Goal: Information Seeking & Learning: Learn about a topic

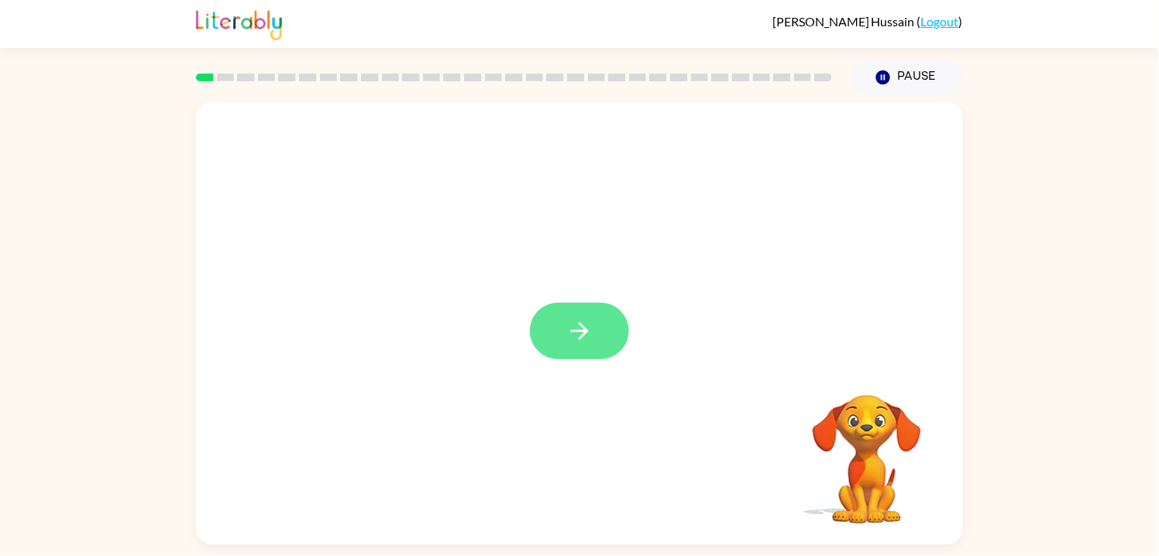
click at [580, 314] on button "button" at bounding box center [579, 331] width 99 height 57
click at [1075, 326] on div "Your browser must support playing .mp4 files to use Literably. Please try using…" at bounding box center [579, 319] width 1159 height 449
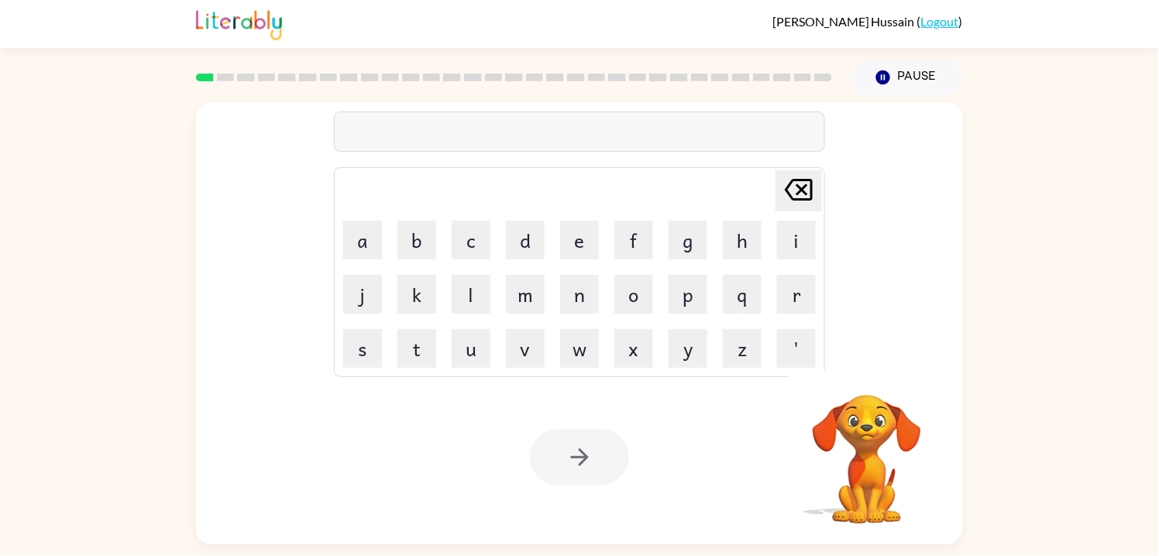
click at [1069, 328] on div "Delete Delete last character input a b c d e f g h i j k l m n o p q r s t u v …" at bounding box center [579, 319] width 1159 height 449
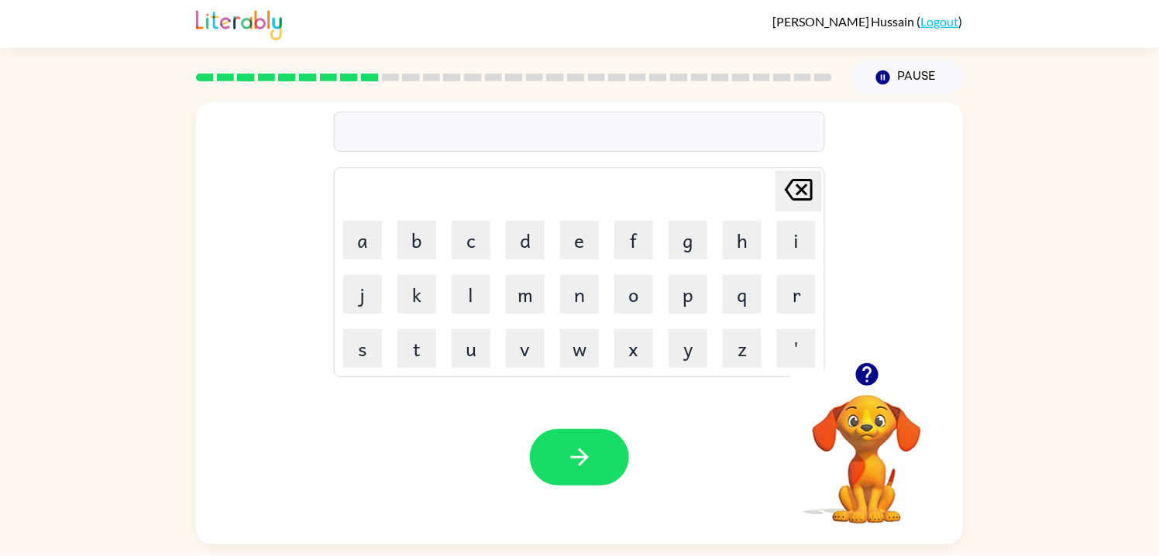
click at [847, 382] on button "button" at bounding box center [867, 375] width 40 height 40
click at [874, 393] on div at bounding box center [866, 375] width 155 height 40
click at [863, 380] on icon "button" at bounding box center [866, 374] width 22 height 22
click at [390, 133] on div "incridible" at bounding box center [579, 132] width 482 height 33
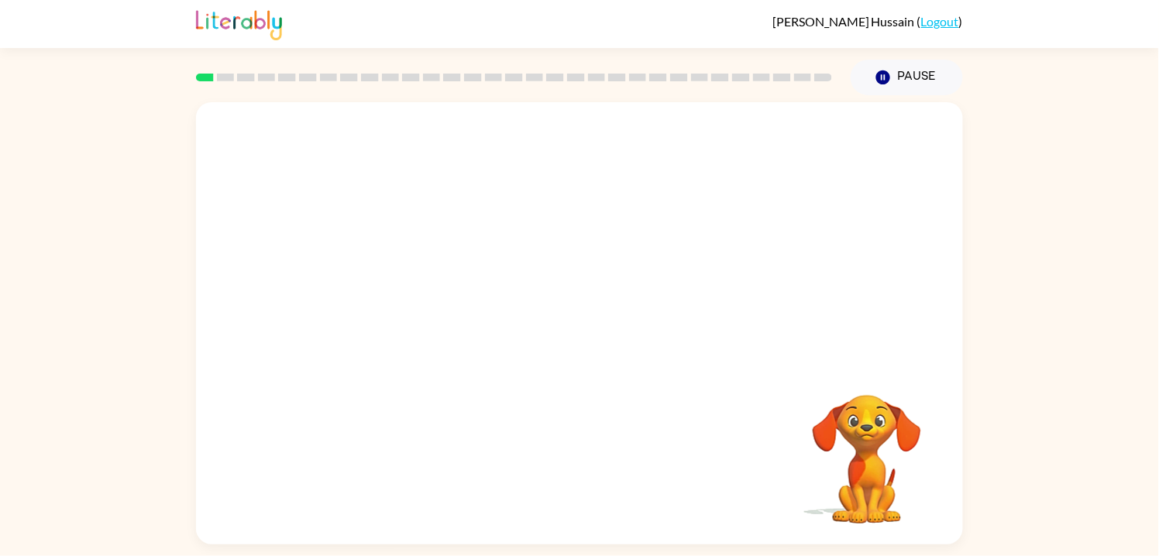
click at [1104, 486] on div "Your browser must support playing .mp4 files to use Literably. Please try using…" at bounding box center [579, 319] width 1159 height 449
click at [610, 335] on button "button" at bounding box center [579, 331] width 99 height 57
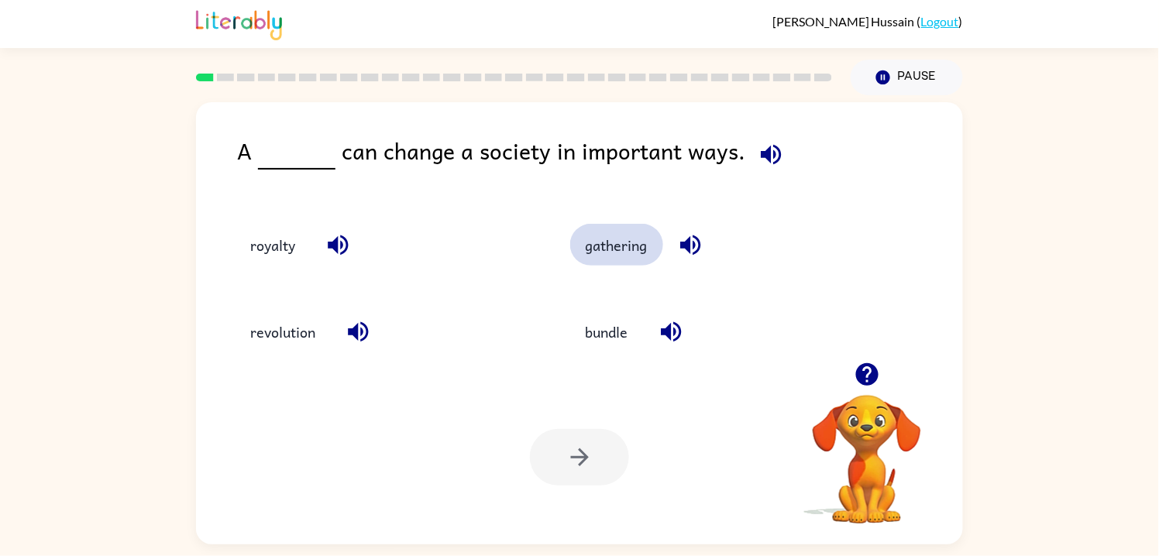
click at [610, 253] on button "gathering" at bounding box center [616, 245] width 93 height 42
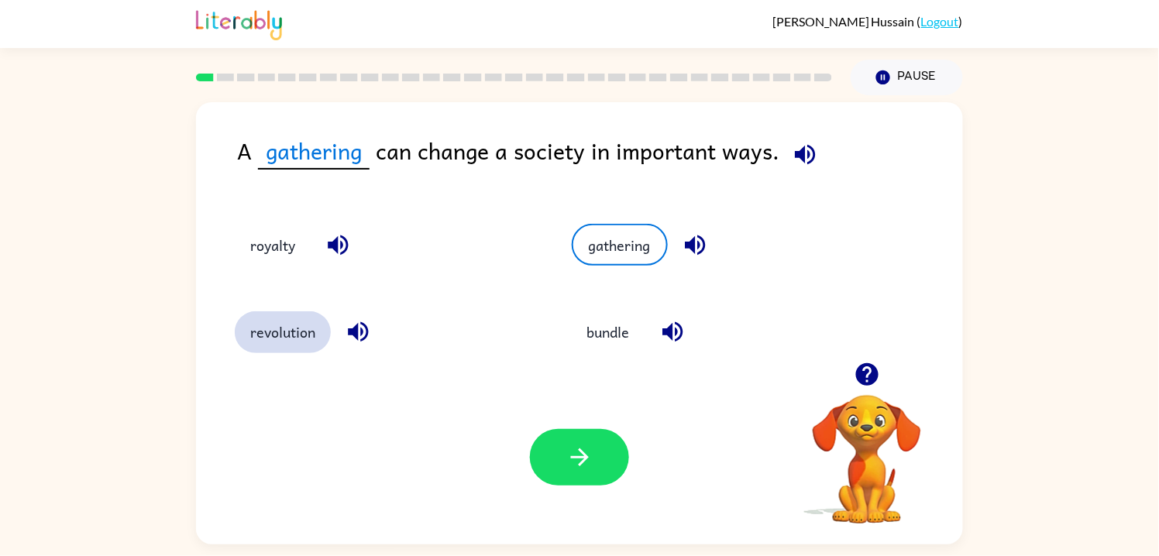
click at [273, 326] on button "revolution" at bounding box center [283, 332] width 96 height 42
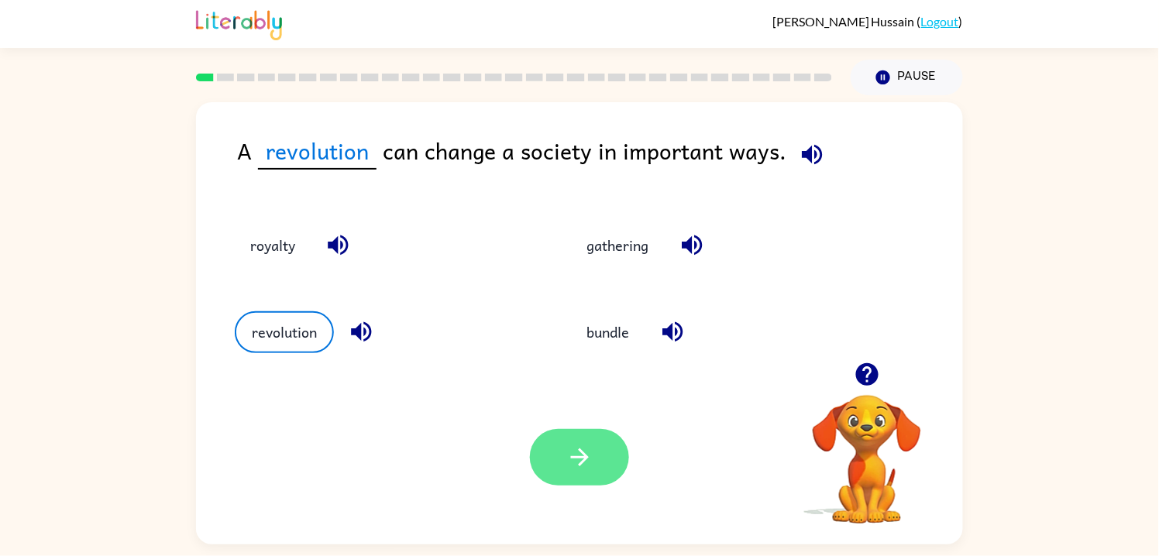
click at [558, 475] on button "button" at bounding box center [579, 457] width 99 height 57
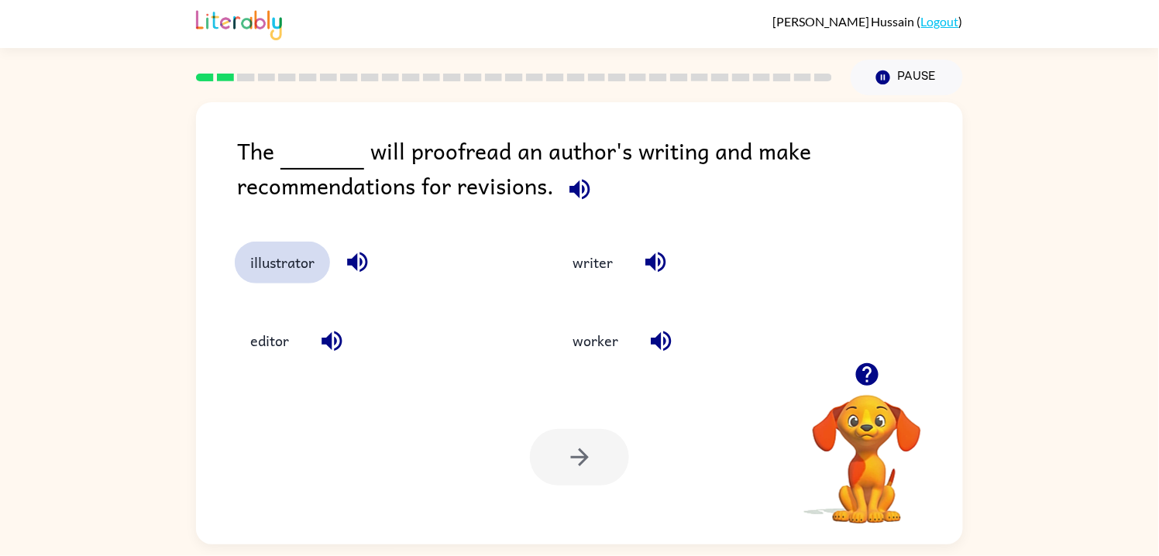
click at [272, 270] on button "illustrator" at bounding box center [282, 263] width 95 height 42
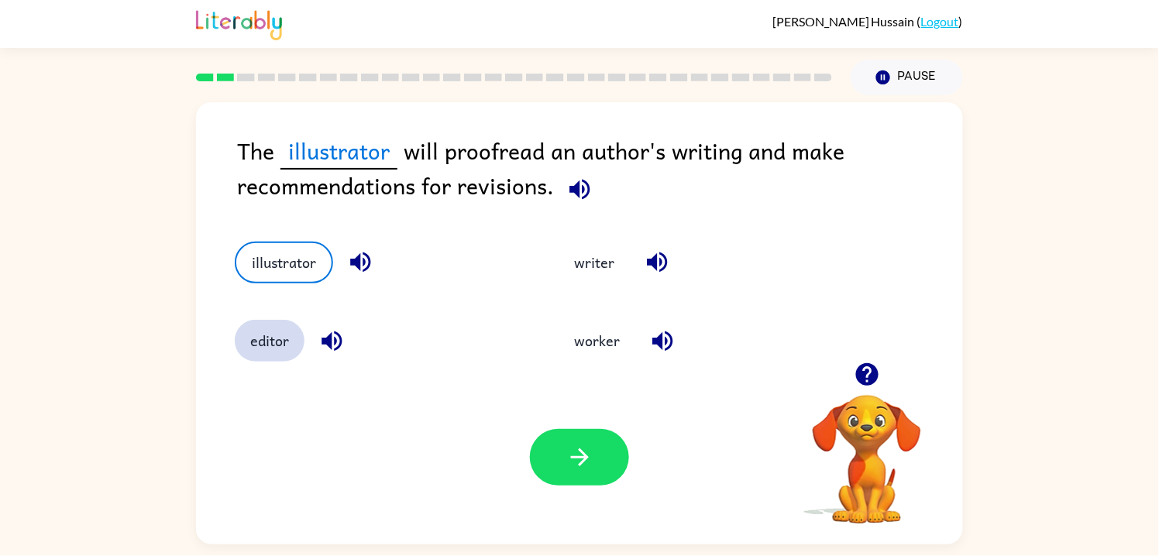
click at [259, 337] on button "editor" at bounding box center [270, 341] width 70 height 42
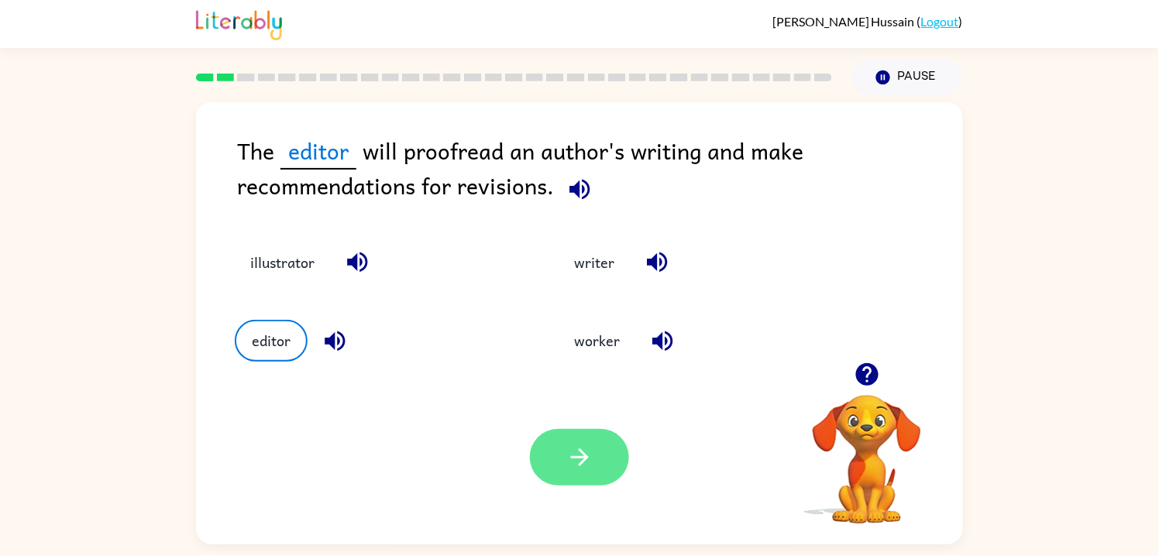
click at [546, 463] on button "button" at bounding box center [579, 457] width 99 height 57
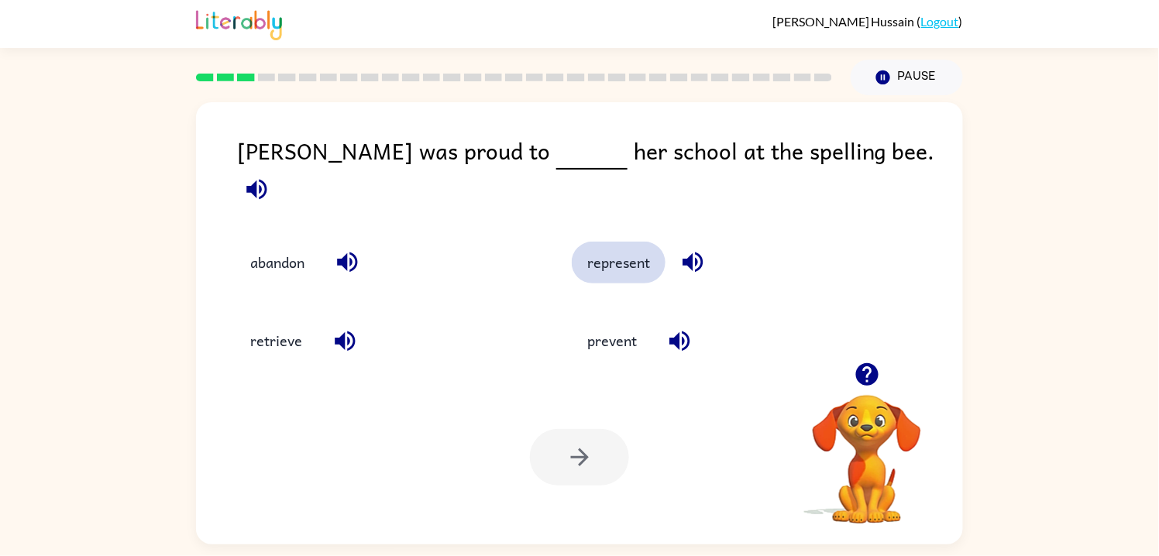
click at [616, 252] on button "represent" at bounding box center [619, 263] width 94 height 42
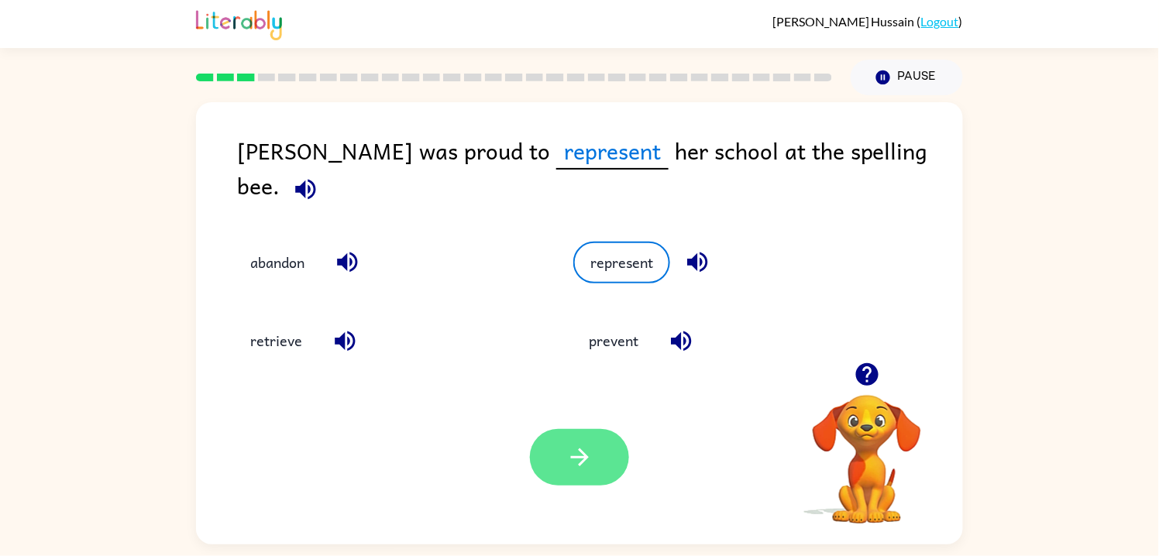
click at [560, 478] on button "button" at bounding box center [579, 457] width 99 height 57
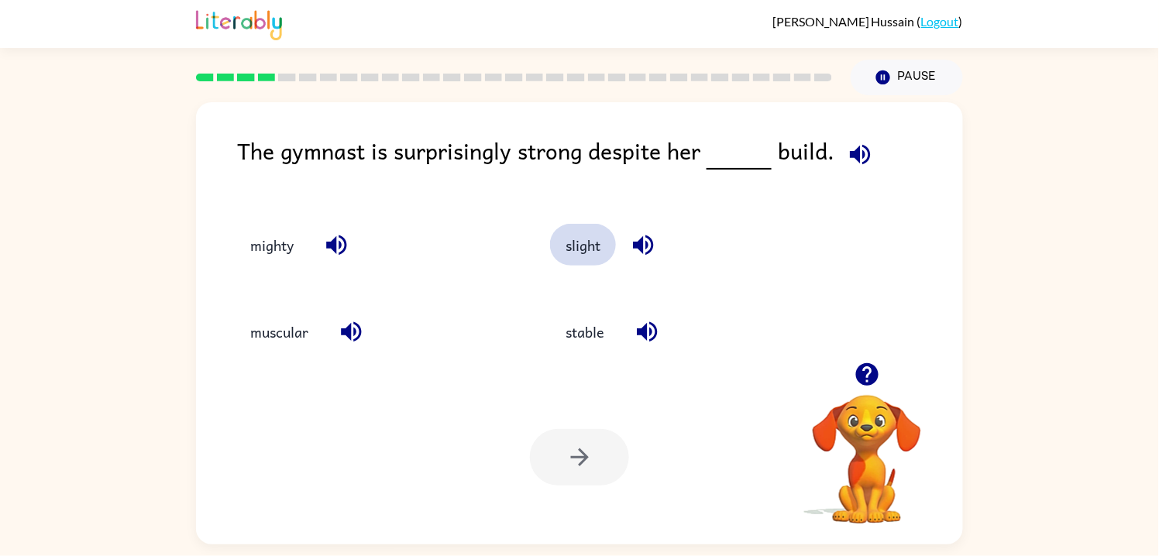
click at [598, 250] on button "slight" at bounding box center [583, 245] width 66 height 42
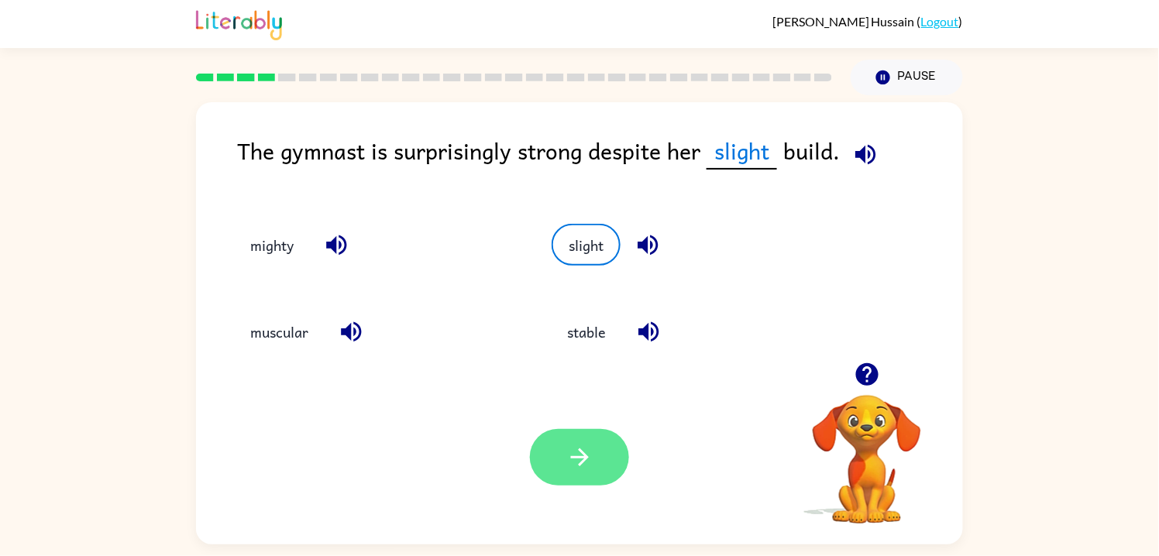
click at [582, 468] on icon "button" at bounding box center [579, 457] width 27 height 27
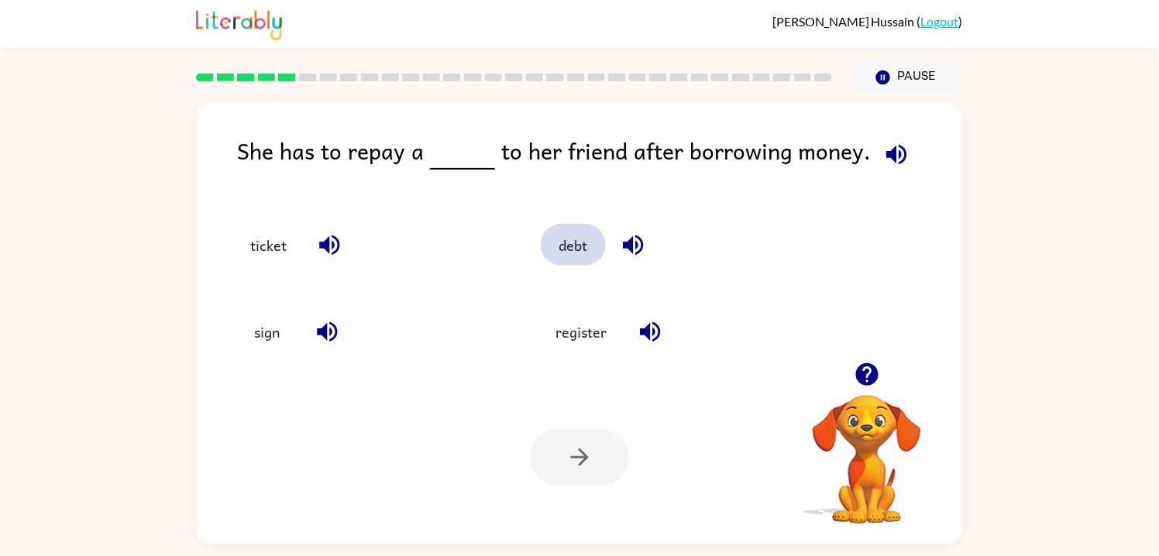
click at [565, 252] on button "debt" at bounding box center [573, 245] width 65 height 42
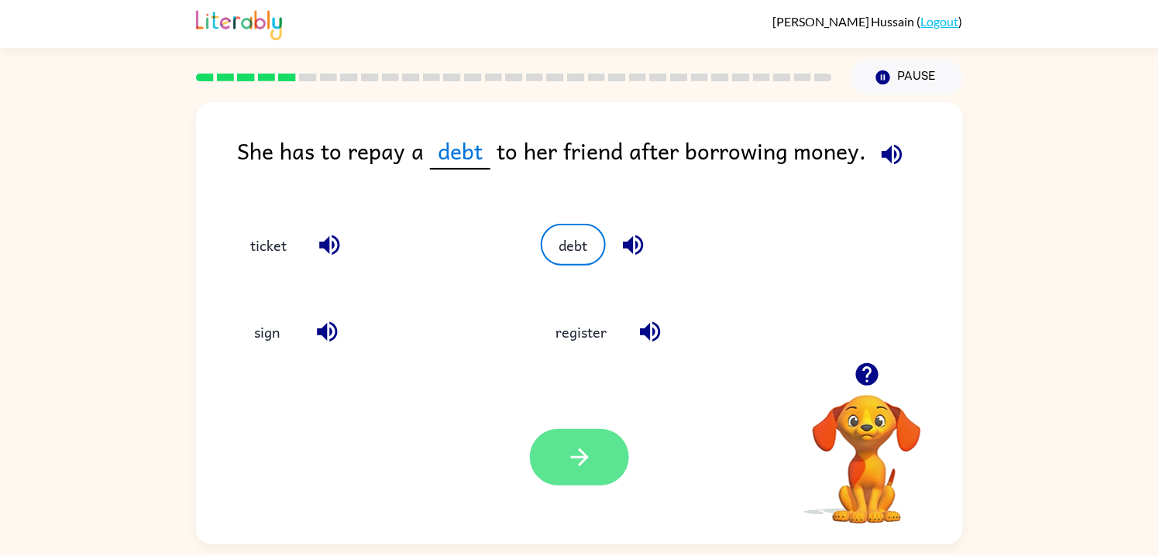
click at [555, 444] on button "button" at bounding box center [579, 457] width 99 height 57
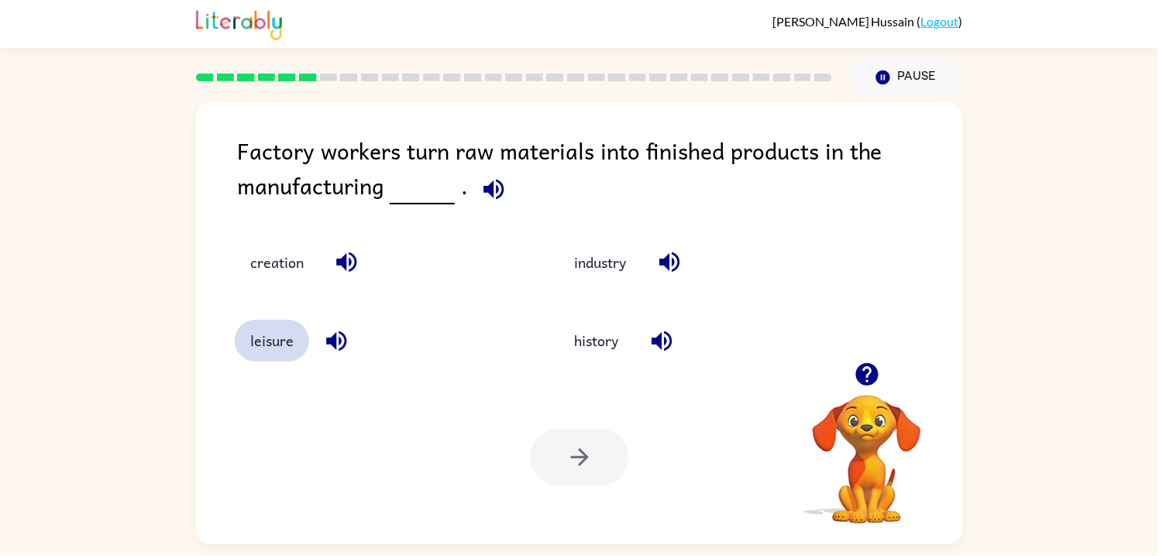
click at [285, 351] on button "leisure" at bounding box center [272, 341] width 74 height 42
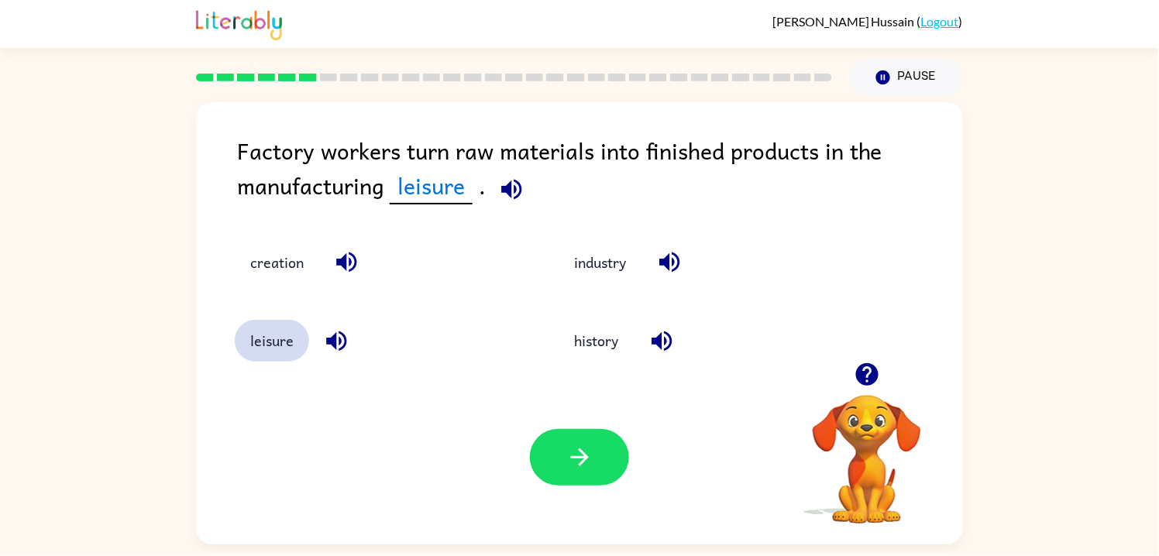
click at [288, 347] on button "leisure" at bounding box center [272, 341] width 74 height 42
click at [614, 264] on button "industry" at bounding box center [602, 263] width 83 height 42
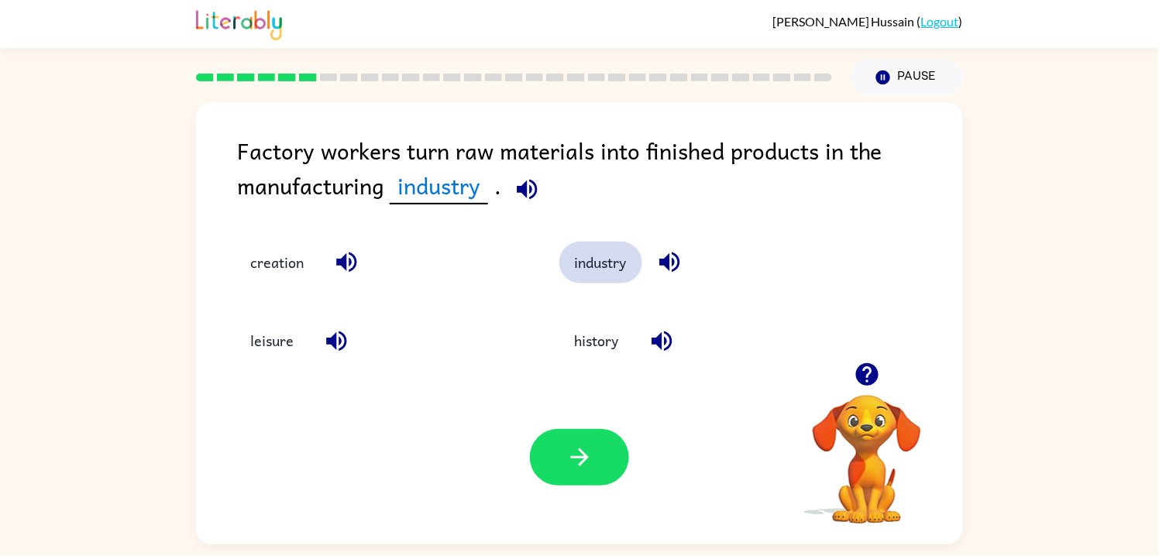
click at [600, 266] on button "industry" at bounding box center [600, 263] width 83 height 42
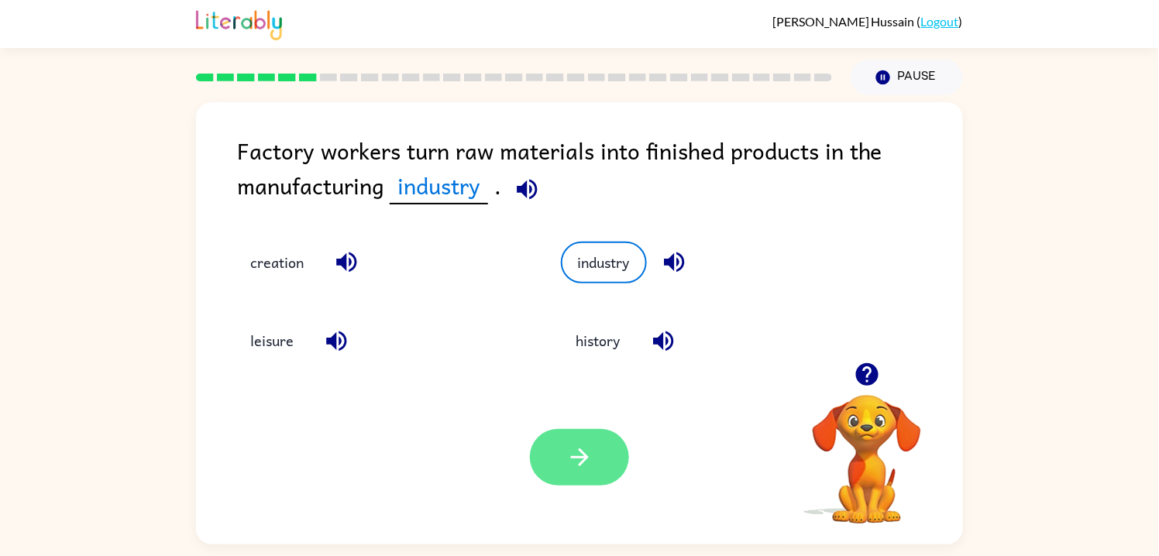
click at [579, 459] on icon "button" at bounding box center [579, 457] width 18 height 18
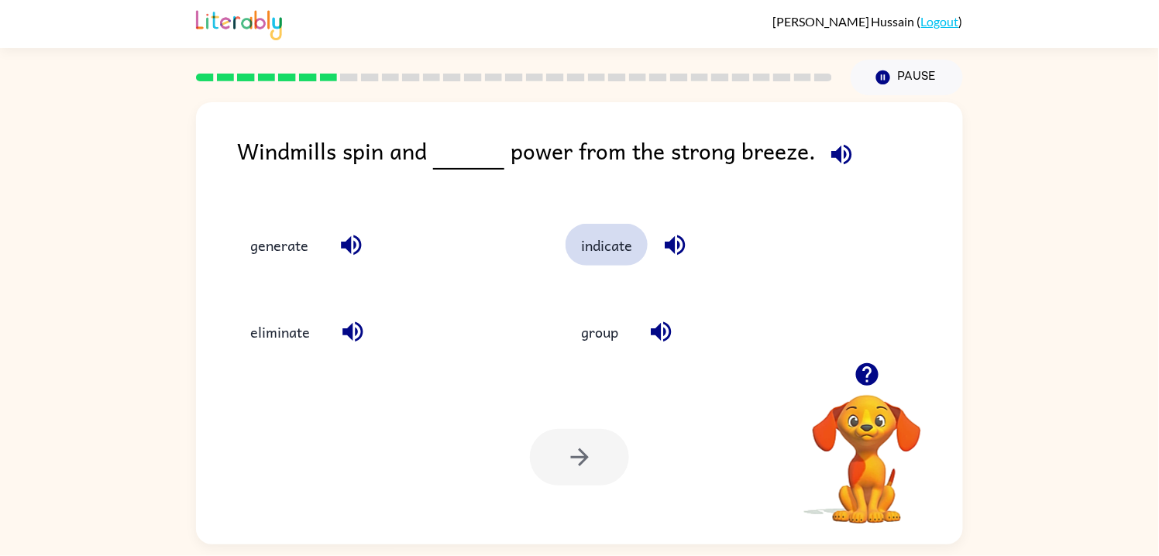
click at [589, 253] on button "indicate" at bounding box center [606, 245] width 82 height 42
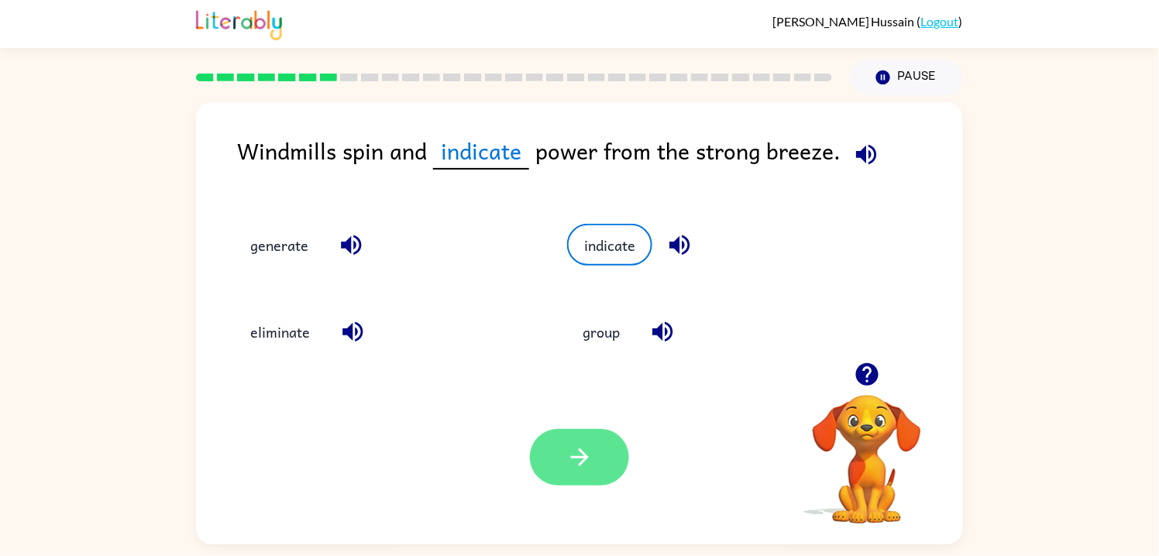
click at [563, 465] on button "button" at bounding box center [579, 457] width 99 height 57
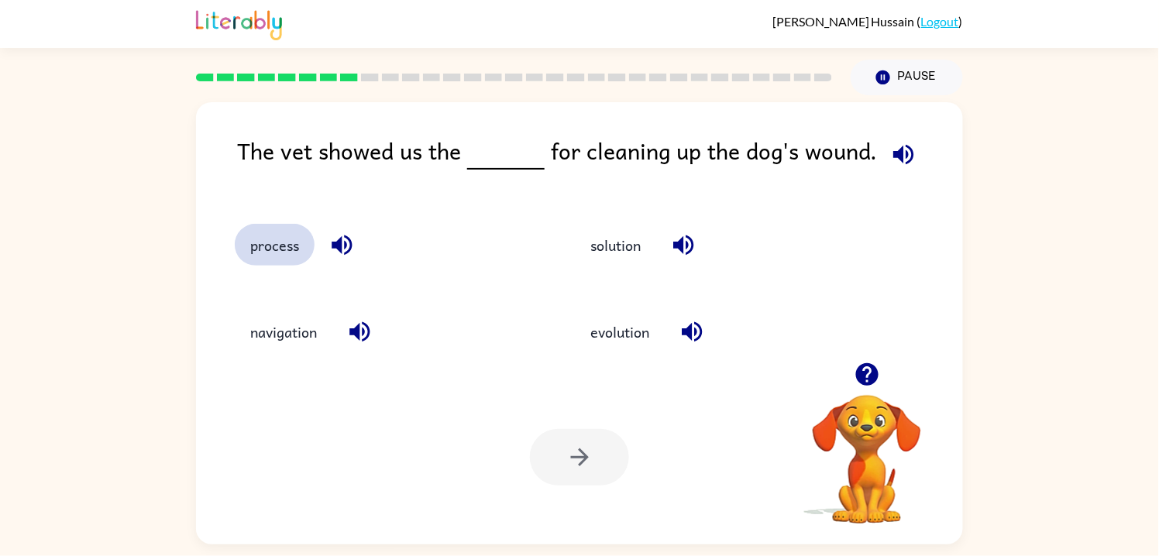
click at [269, 252] on button "process" at bounding box center [275, 245] width 80 height 42
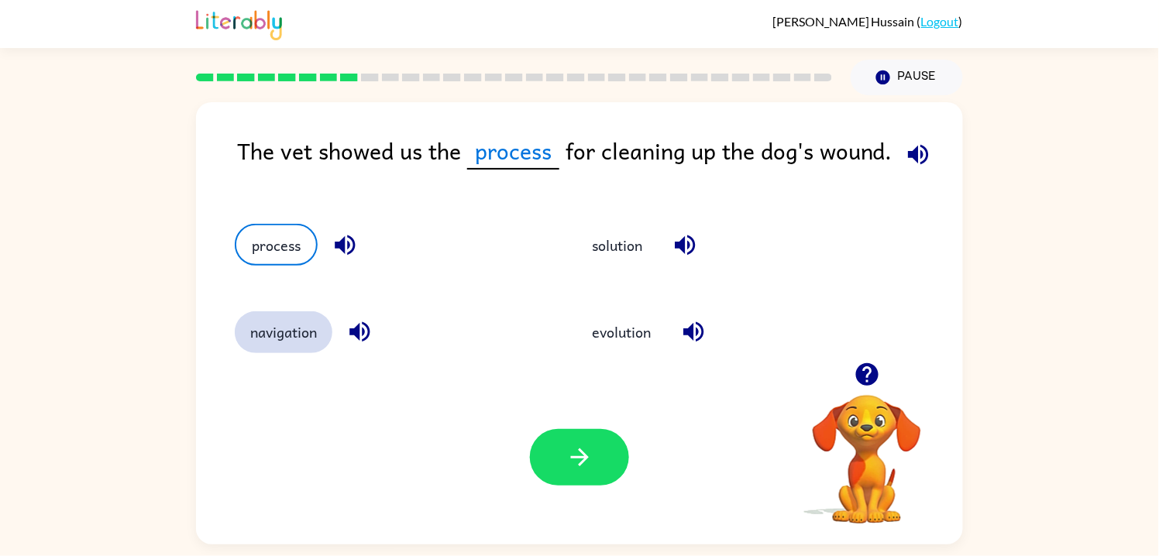
click at [264, 342] on button "navigation" at bounding box center [284, 332] width 98 height 42
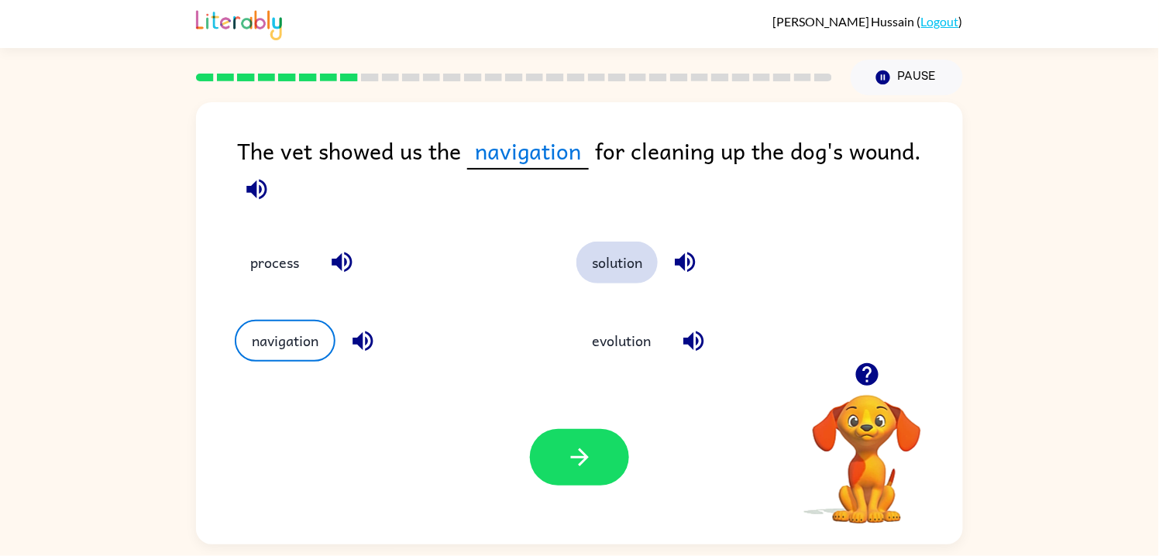
click at [602, 271] on button "solution" at bounding box center [616, 263] width 81 height 42
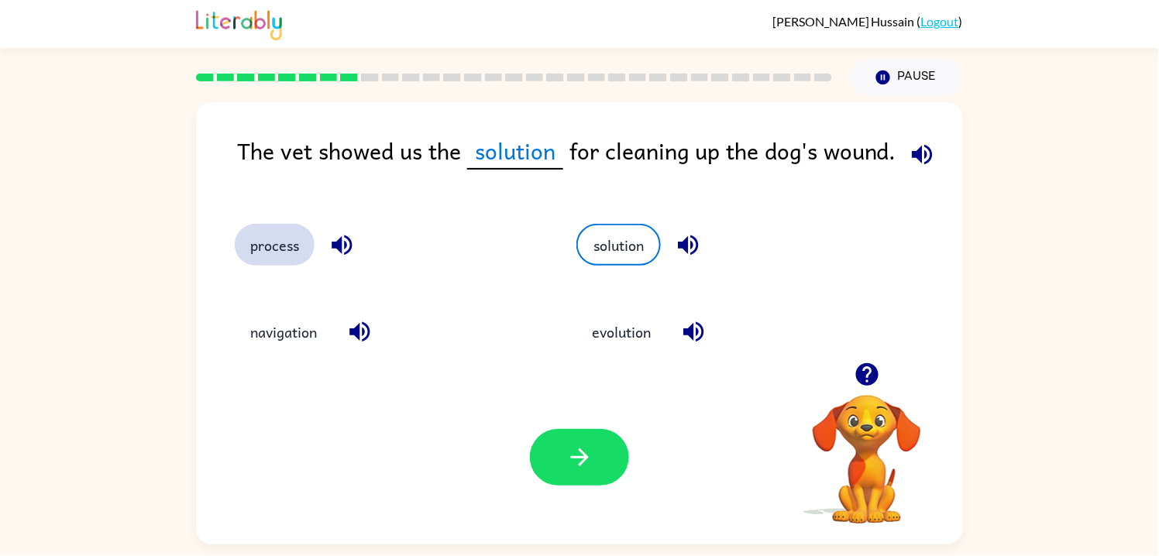
click at [289, 256] on button "process" at bounding box center [275, 245] width 80 height 42
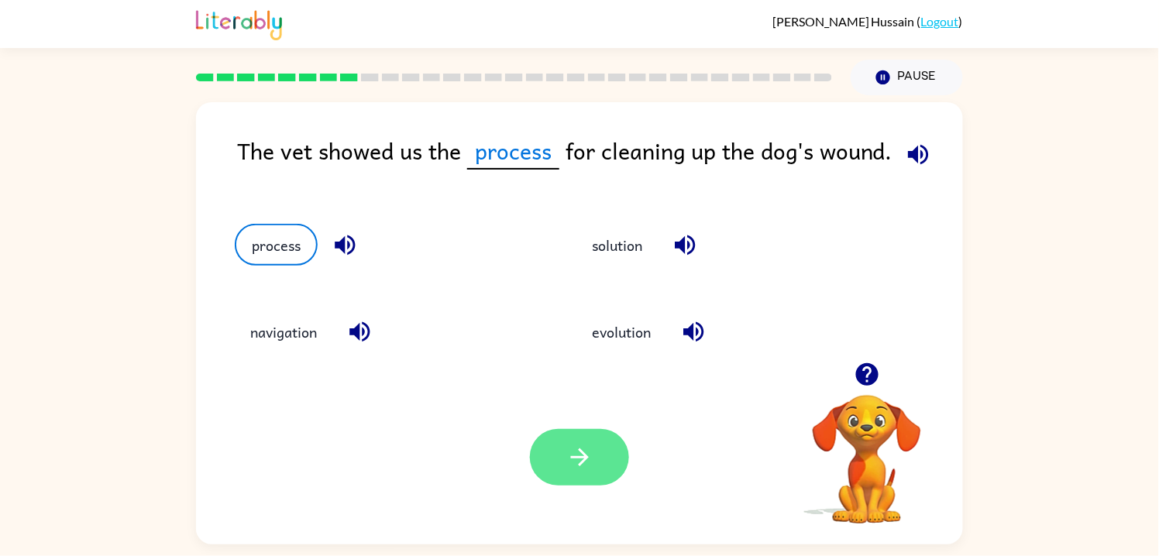
click at [566, 463] on icon "button" at bounding box center [579, 457] width 27 height 27
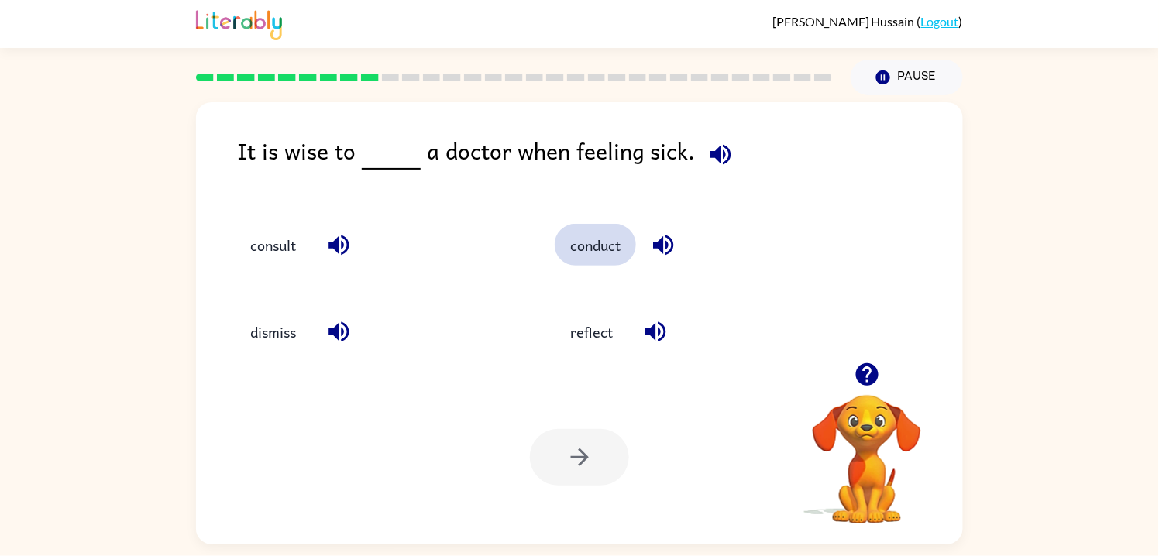
click at [591, 252] on button "conduct" at bounding box center [595, 245] width 81 height 42
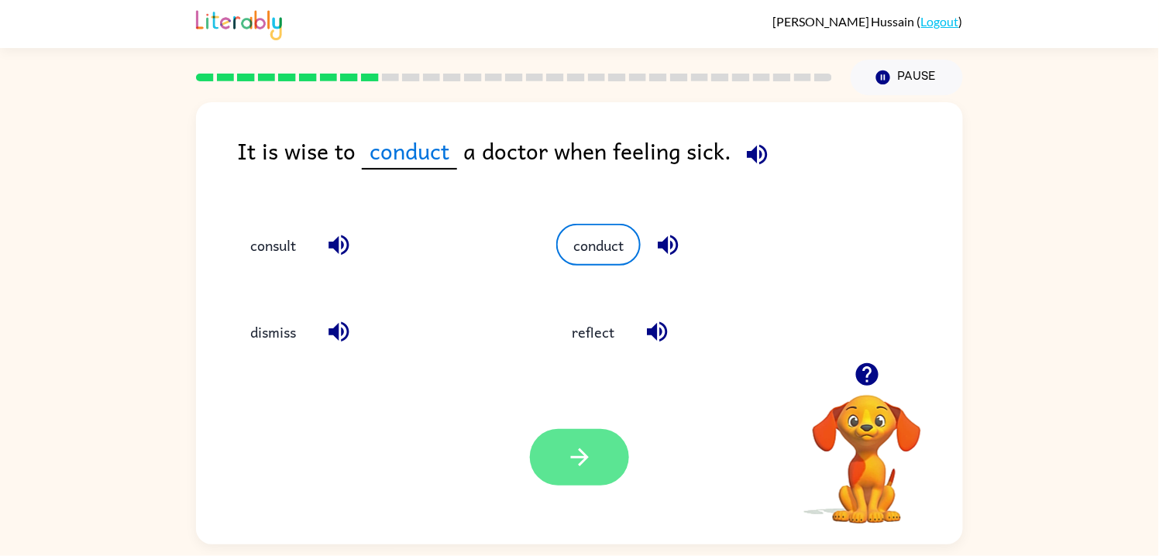
click at [598, 468] on button "button" at bounding box center [579, 457] width 99 height 57
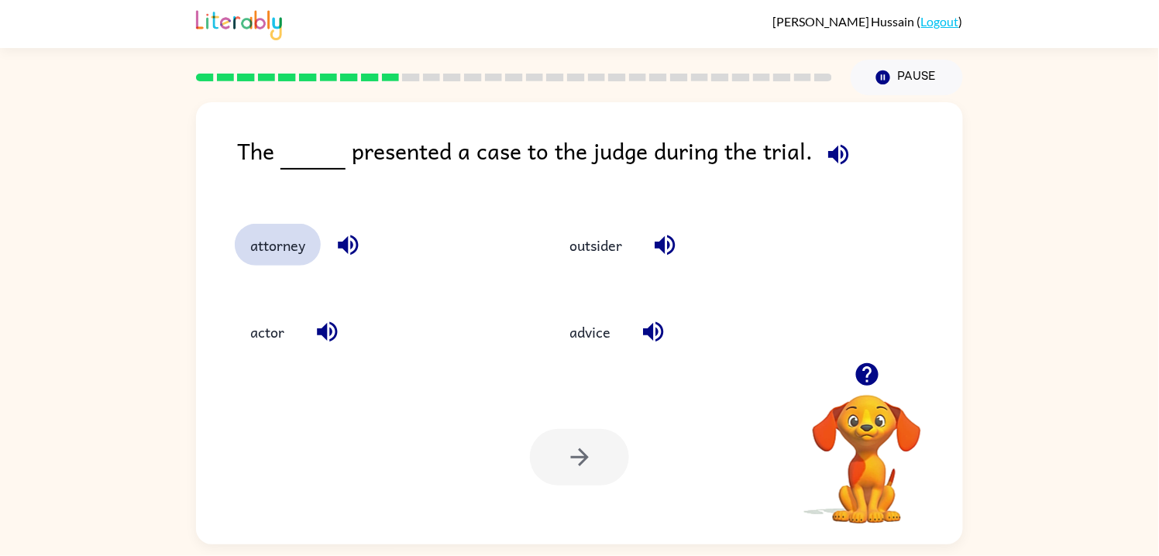
click at [265, 265] on button "attorney" at bounding box center [278, 245] width 86 height 42
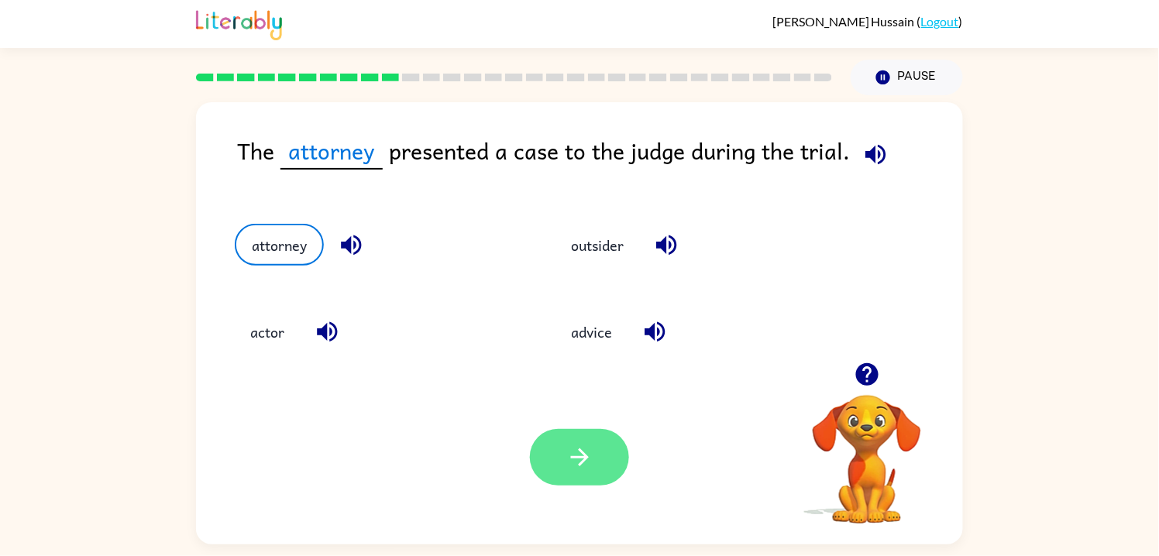
click at [576, 472] on button "button" at bounding box center [579, 457] width 99 height 57
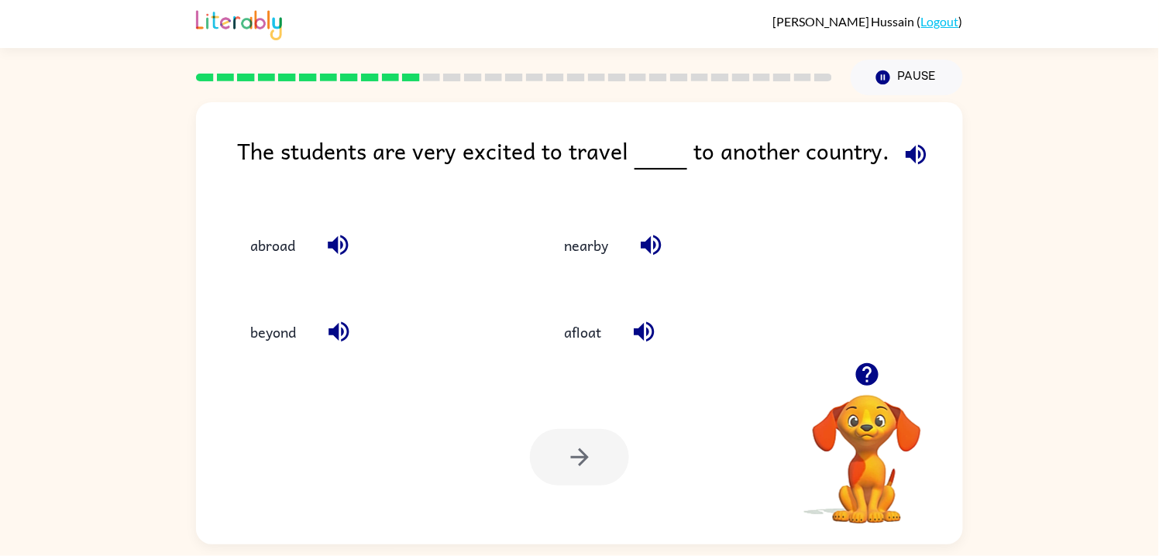
click at [561, 383] on div "Your browser must support playing .mp4 files to use Literably. Please try using…" at bounding box center [579, 457] width 767 height 174
click at [283, 243] on button "abroad" at bounding box center [273, 245] width 76 height 42
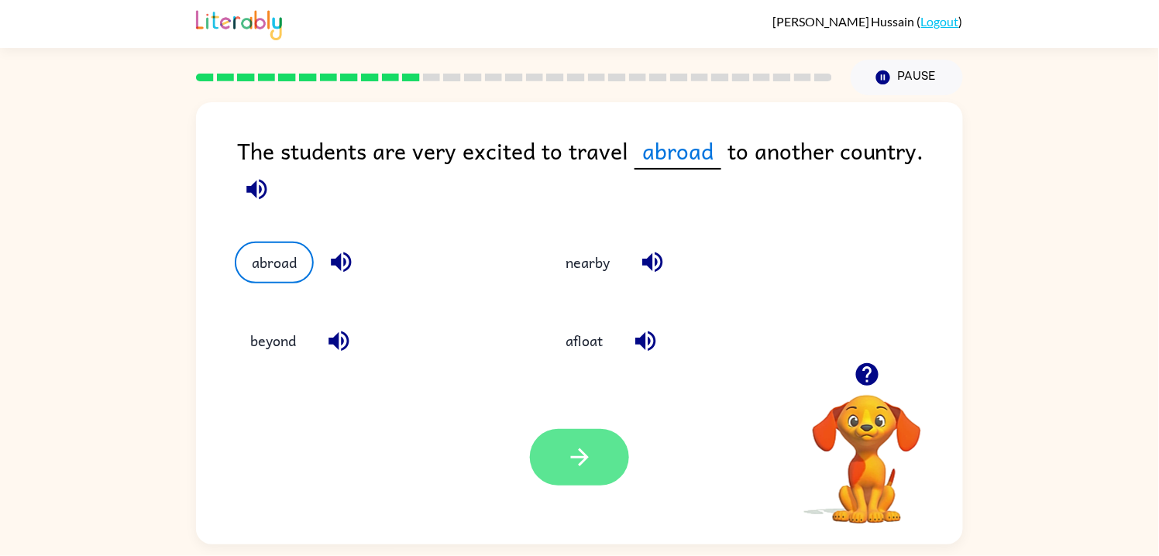
click at [563, 471] on button "button" at bounding box center [579, 457] width 99 height 57
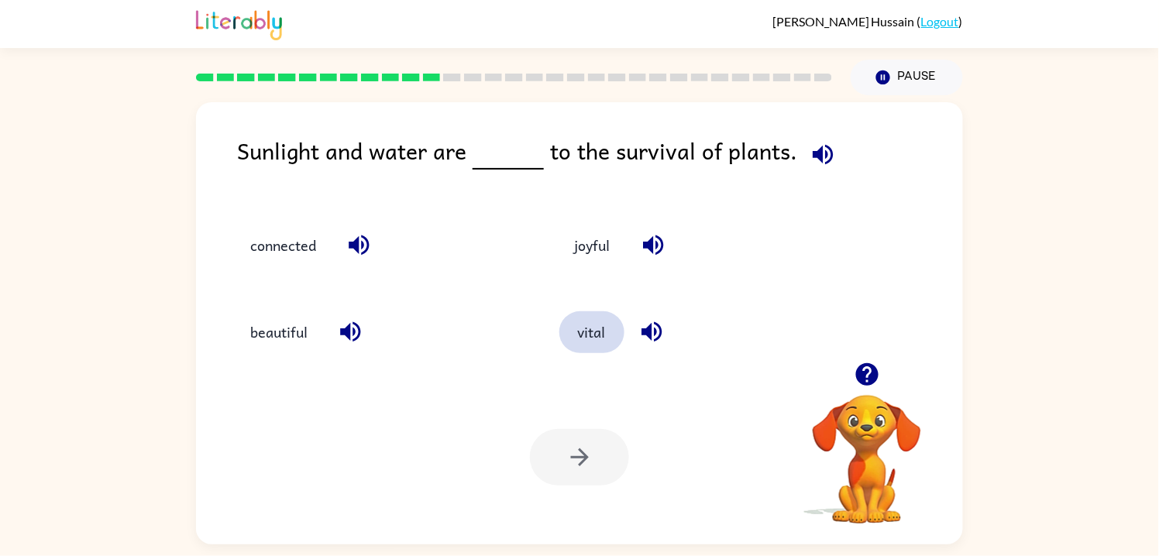
click at [582, 338] on button "vital" at bounding box center [591, 332] width 65 height 42
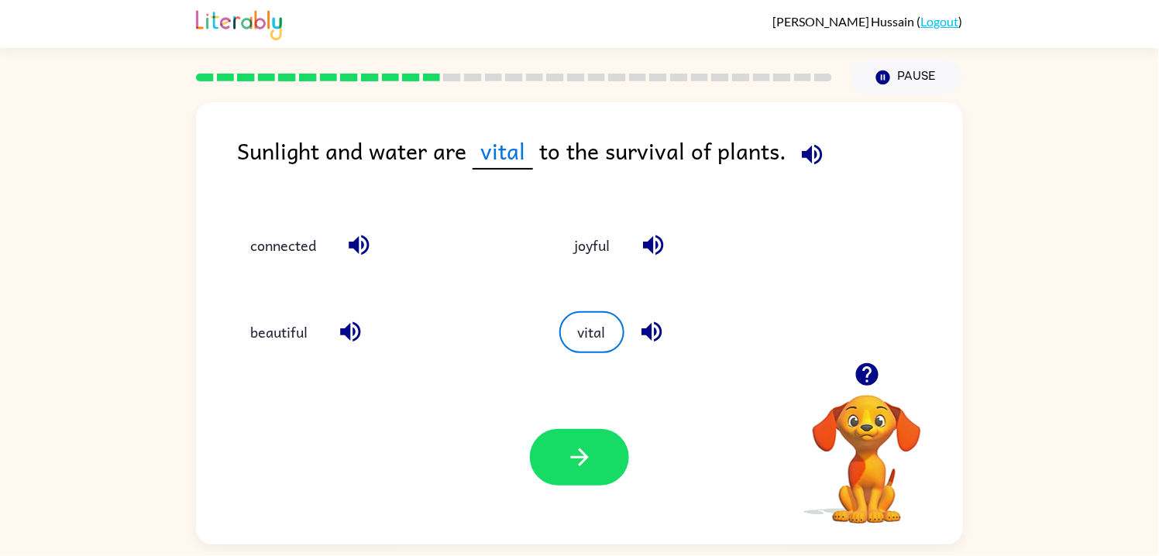
click at [520, 466] on div "Your browser must support playing .mp4 files to use Literably. Please try using…" at bounding box center [579, 457] width 767 height 174
click at [568, 458] on icon "button" at bounding box center [579, 457] width 27 height 27
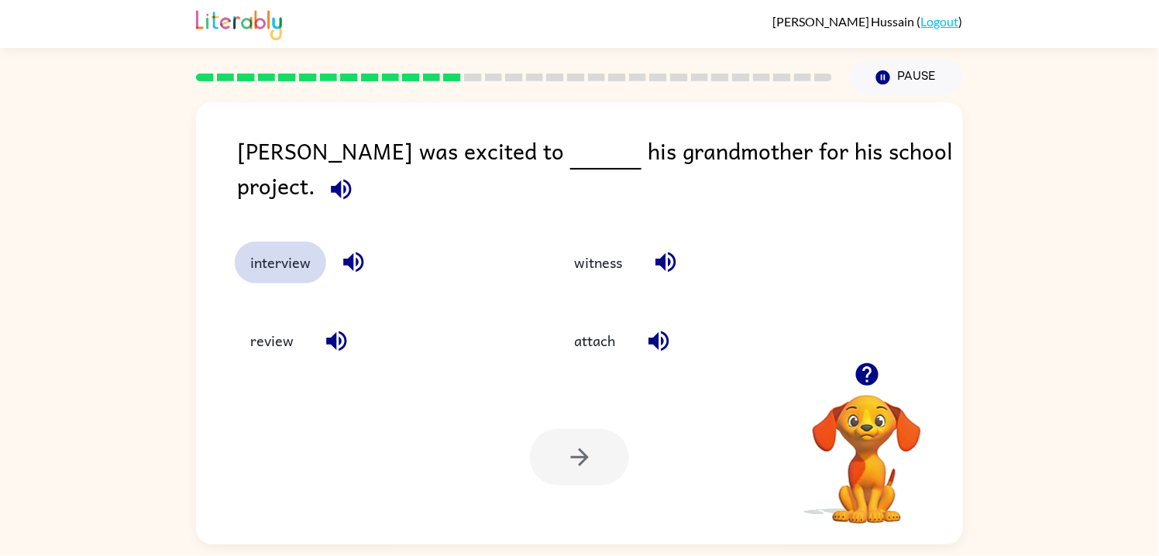
click at [284, 254] on button "interview" at bounding box center [280, 263] width 91 height 42
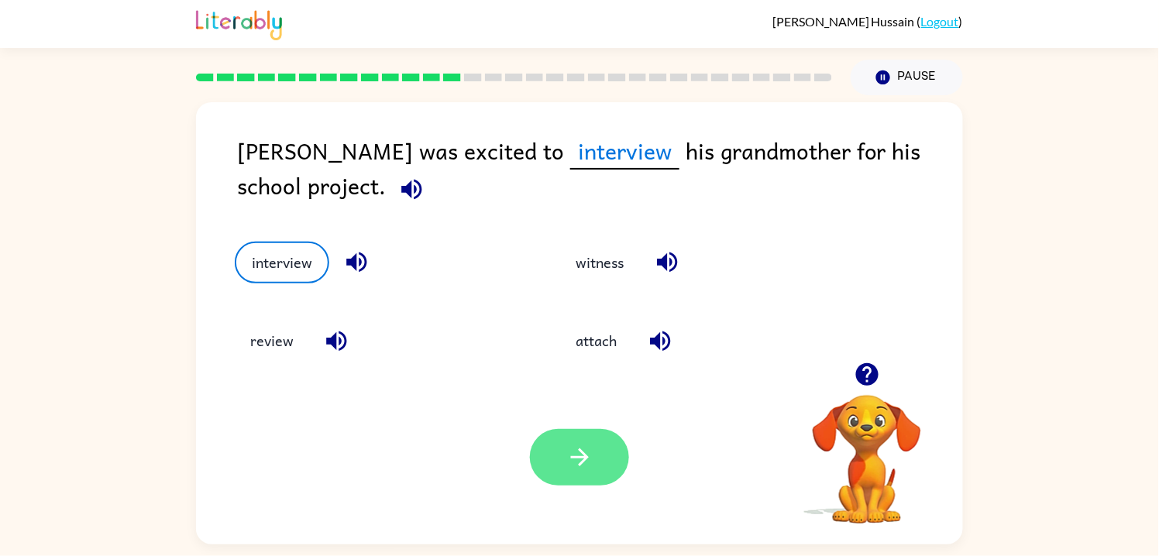
click at [584, 482] on button "button" at bounding box center [579, 457] width 99 height 57
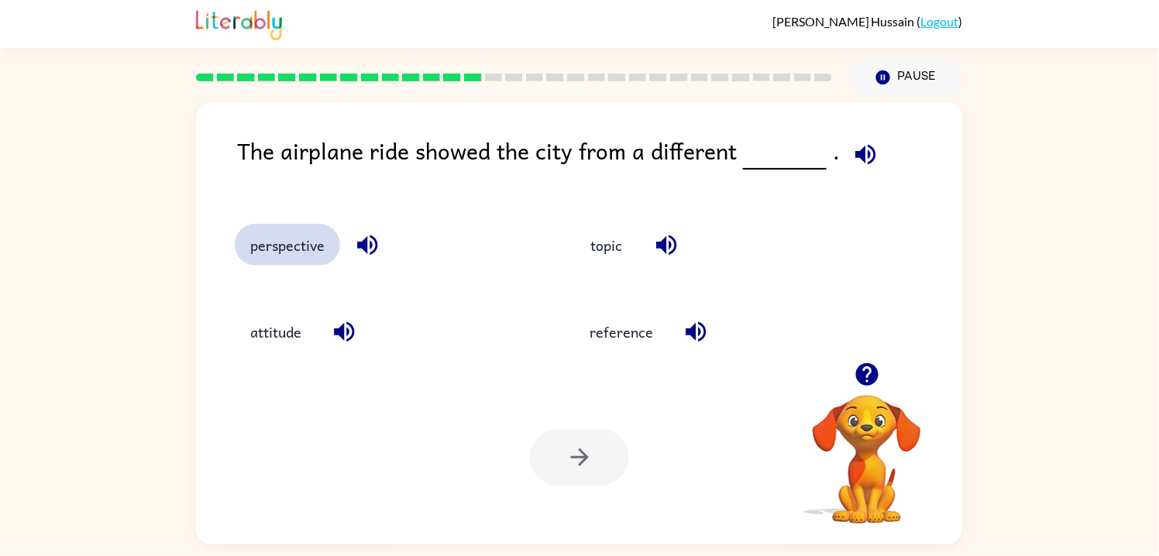
click at [290, 250] on button "perspective" at bounding box center [287, 245] width 105 height 42
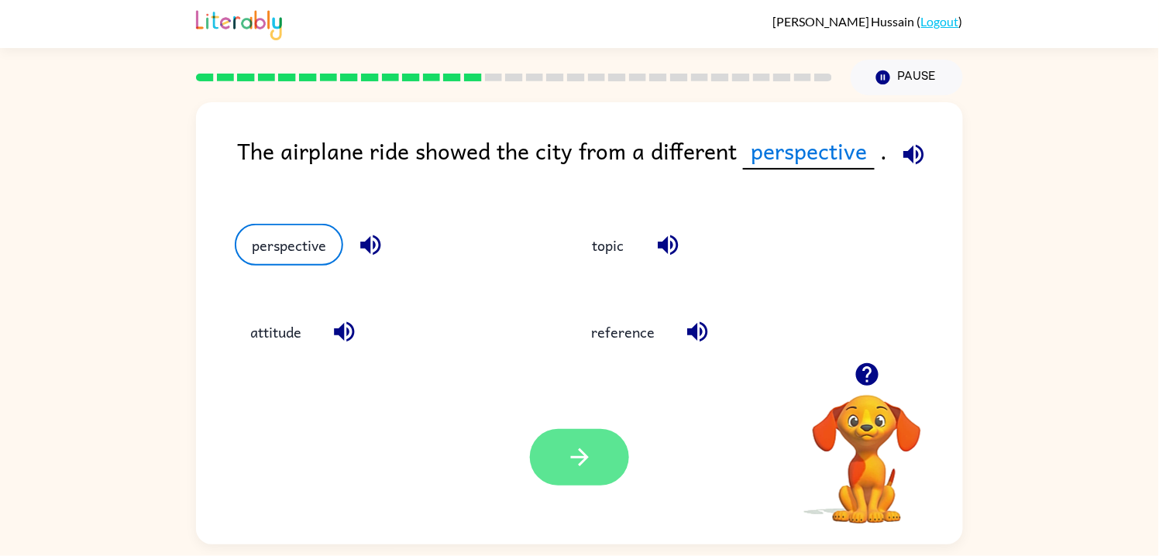
click at [552, 462] on button "button" at bounding box center [579, 457] width 99 height 57
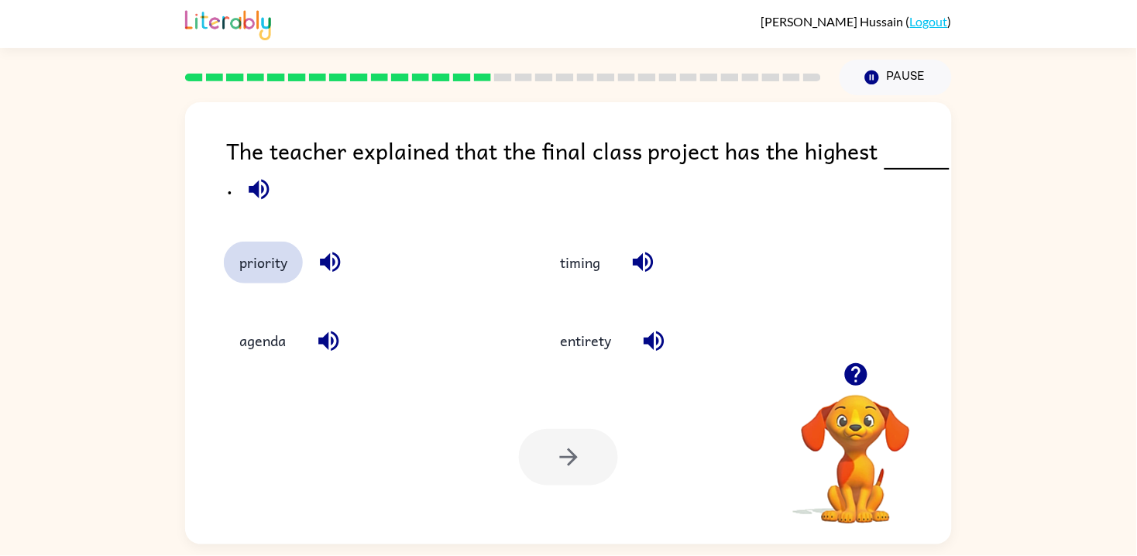
click at [284, 270] on button "priority" at bounding box center [263, 263] width 79 height 42
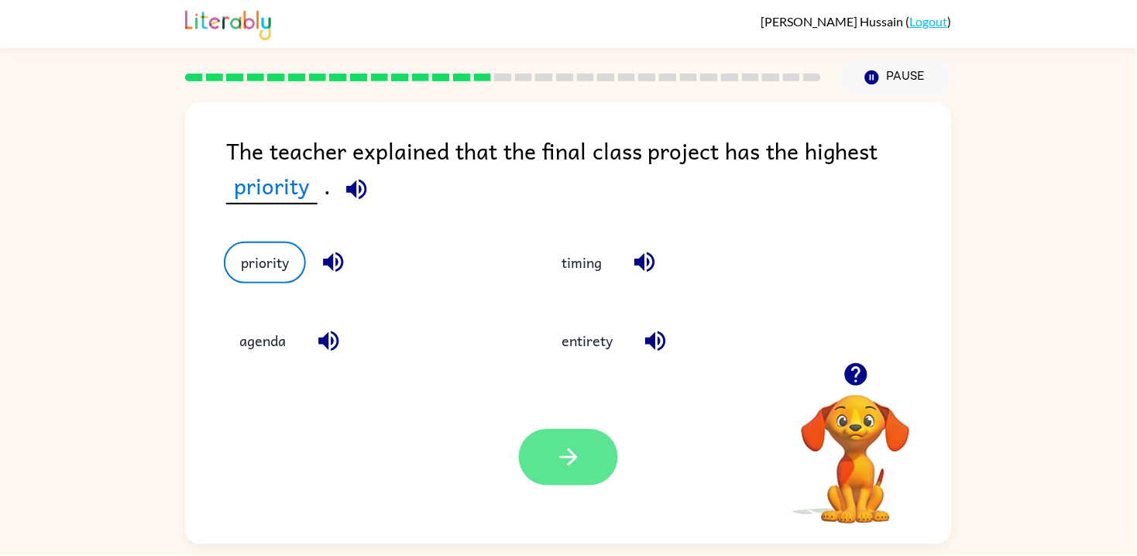
click at [595, 468] on button "button" at bounding box center [568, 457] width 99 height 57
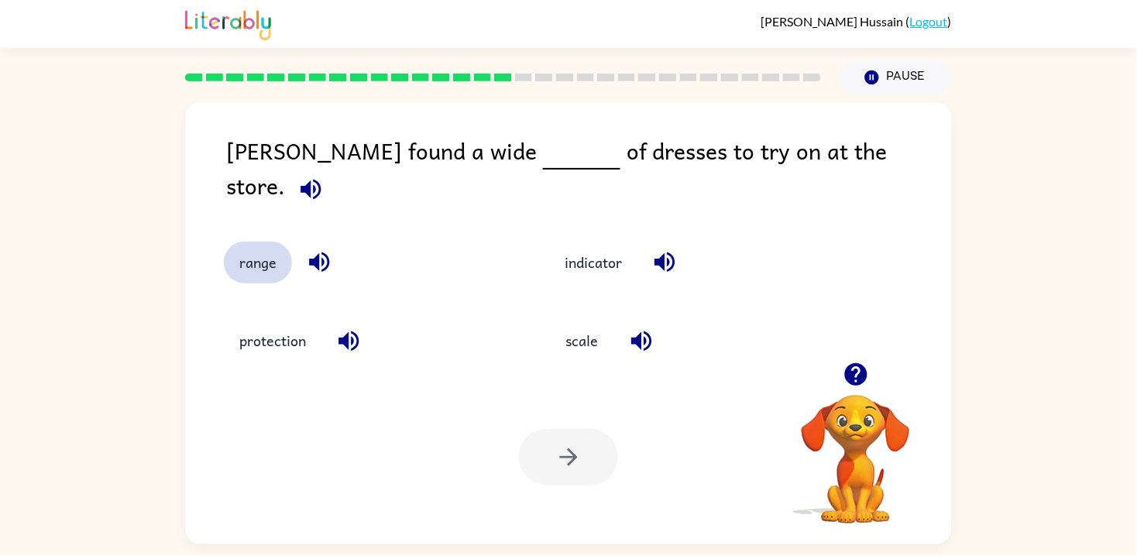
click at [265, 242] on button "range" at bounding box center [258, 263] width 68 height 42
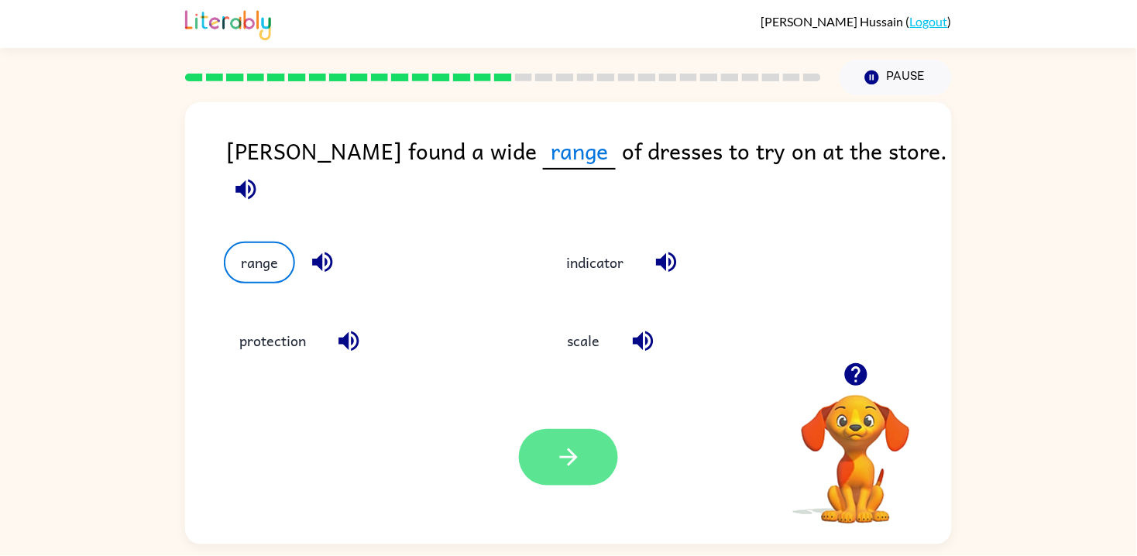
click at [575, 463] on icon "button" at bounding box center [568, 457] width 27 height 27
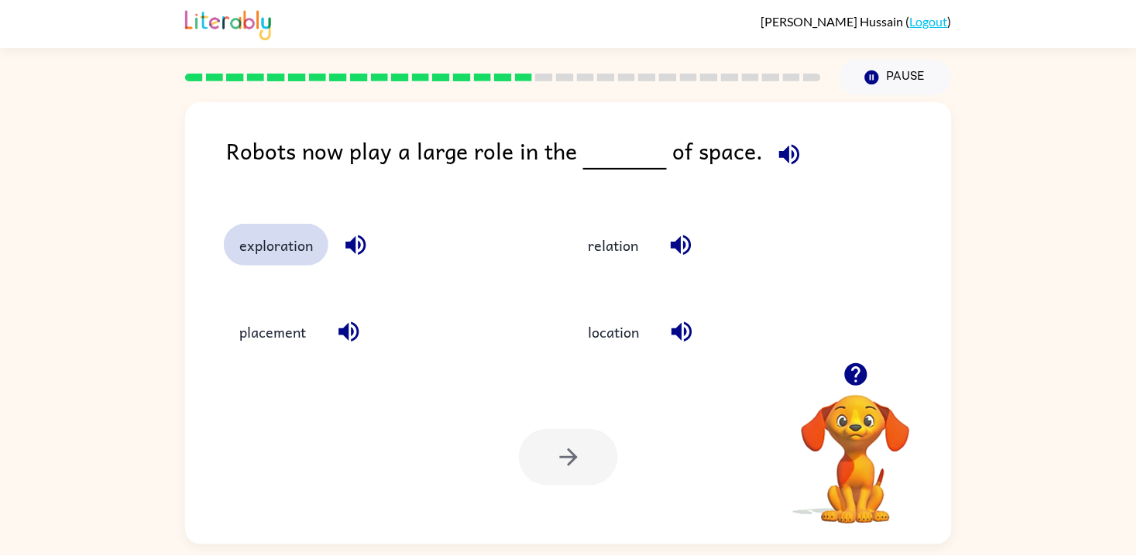
click at [290, 246] on button "exploration" at bounding box center [276, 245] width 105 height 42
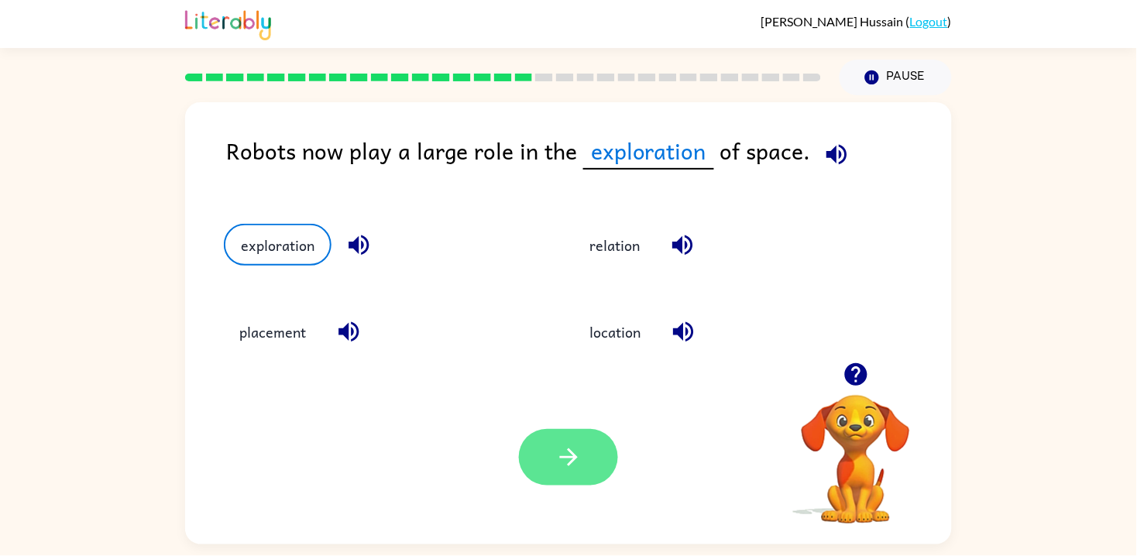
click at [536, 432] on button "button" at bounding box center [568, 457] width 99 height 57
click at [534, 469] on div at bounding box center [568, 457] width 99 height 57
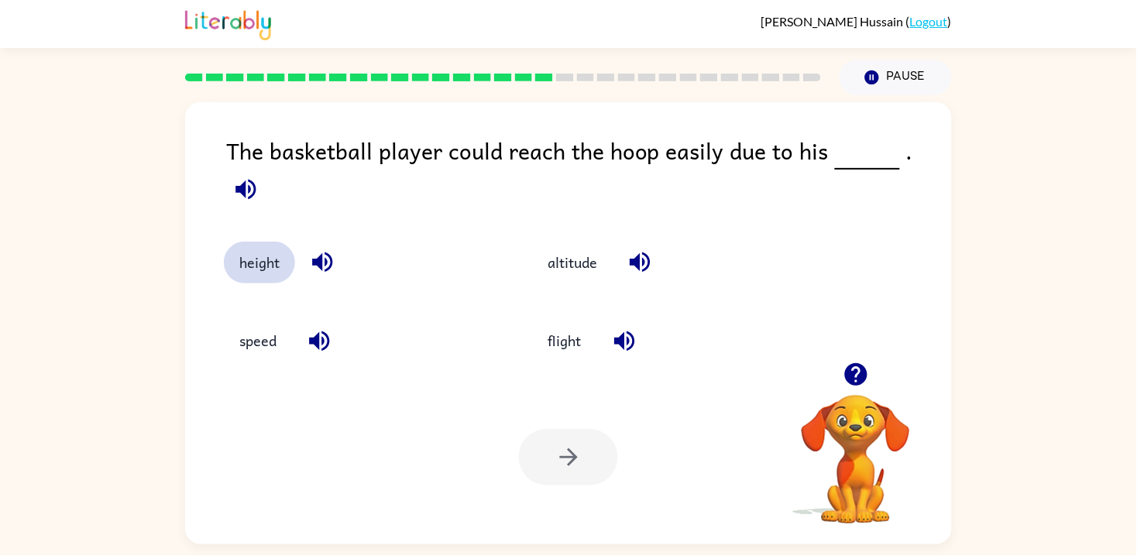
click at [246, 250] on button "height" at bounding box center [259, 263] width 71 height 42
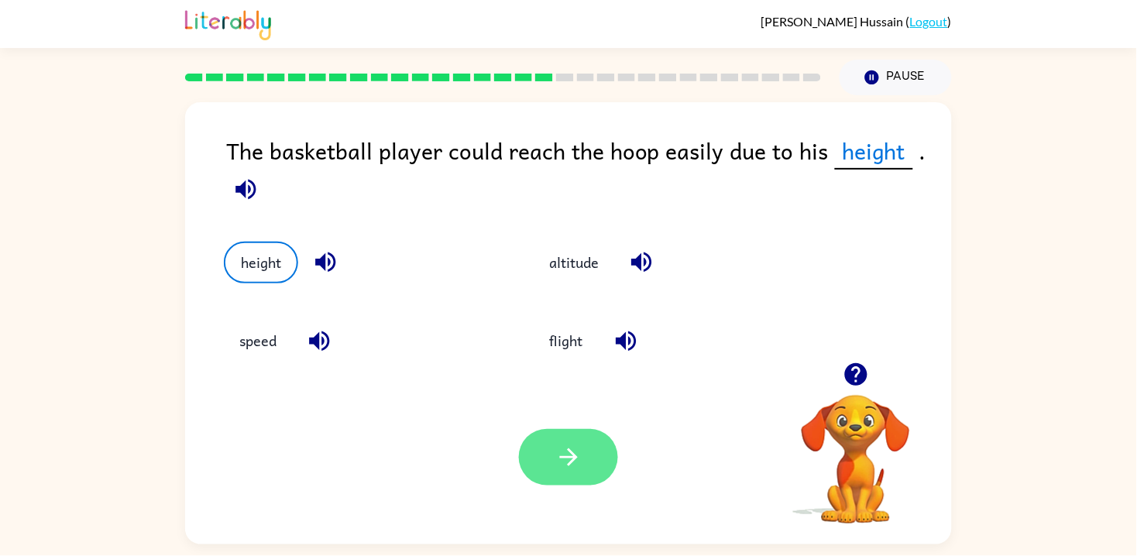
click at [599, 477] on button "button" at bounding box center [568, 457] width 99 height 57
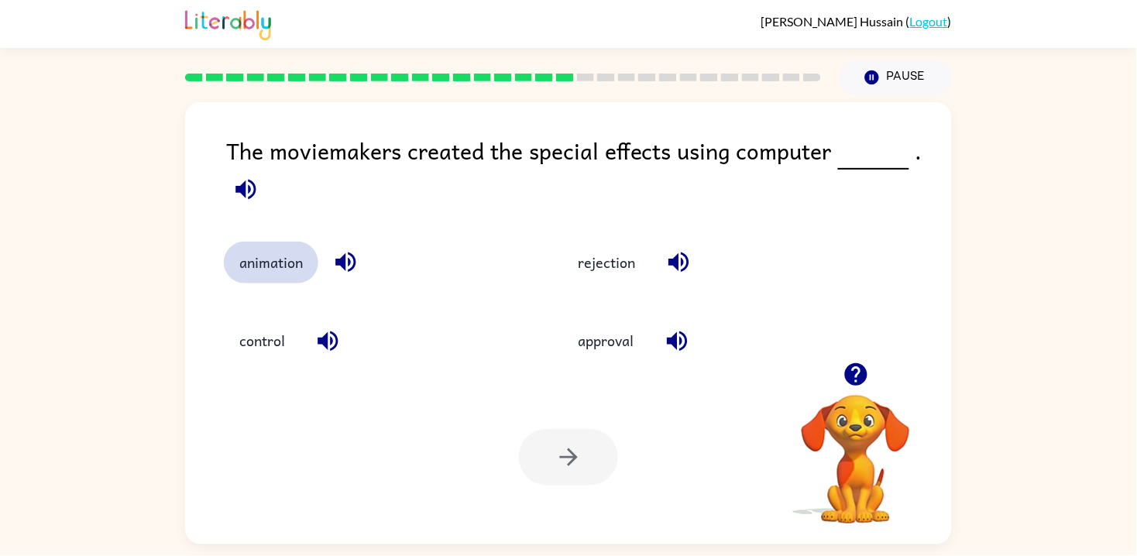
click at [273, 272] on button "animation" at bounding box center [271, 263] width 94 height 42
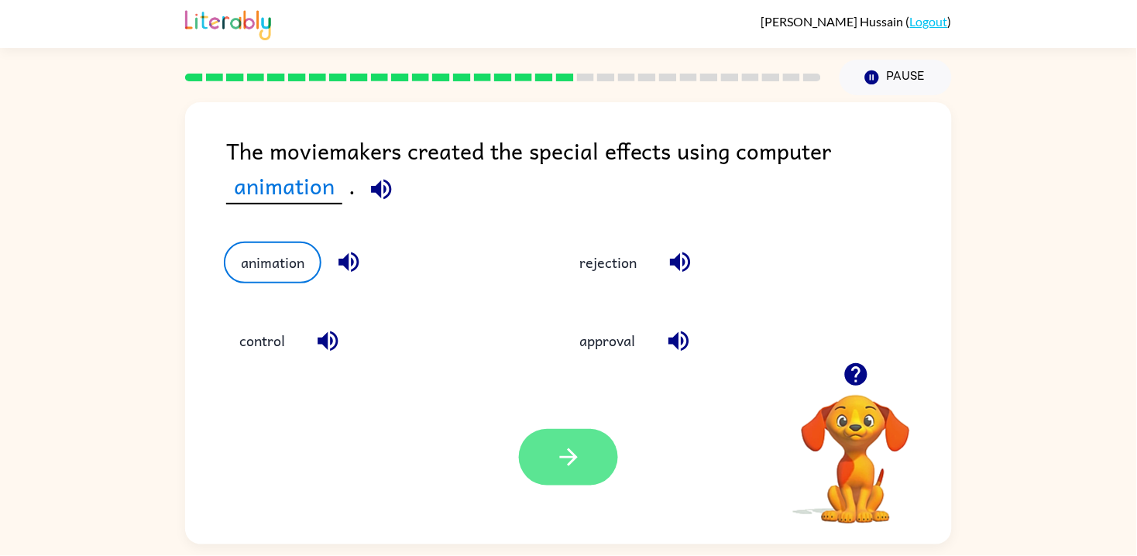
click at [579, 466] on icon "button" at bounding box center [568, 457] width 27 height 27
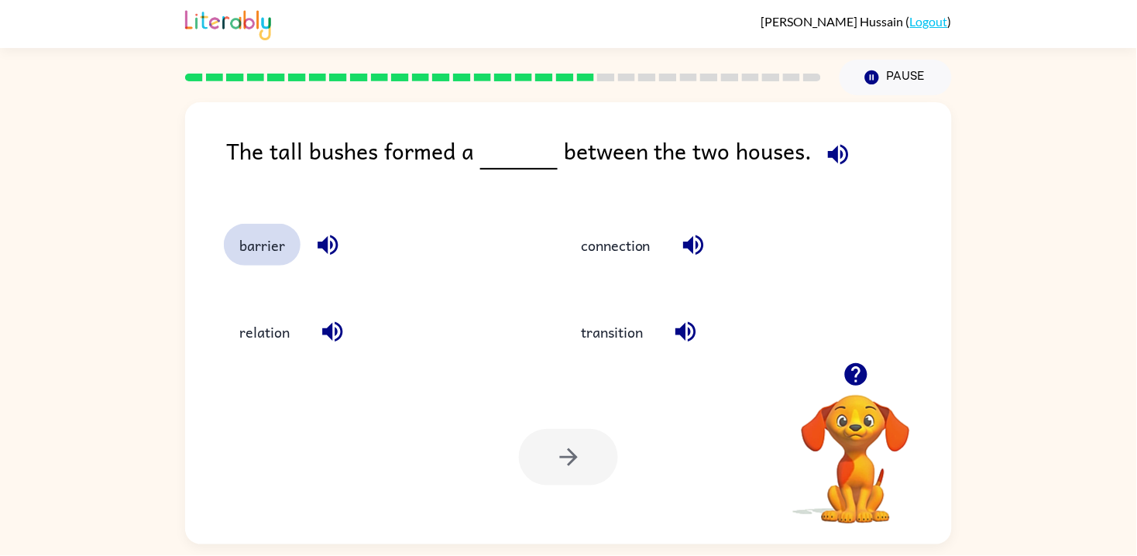
click at [260, 248] on button "barrier" at bounding box center [262, 245] width 77 height 42
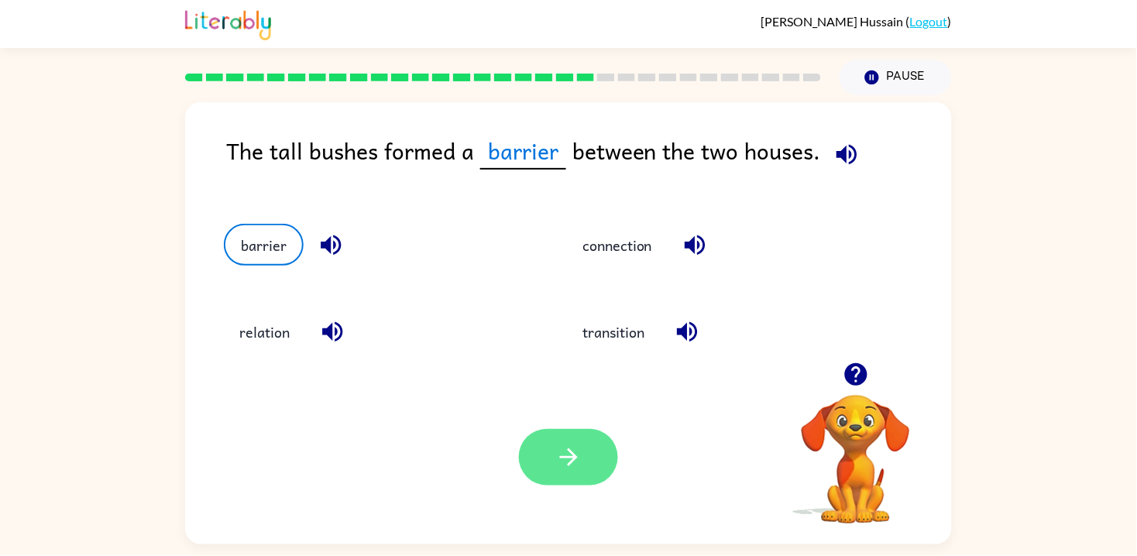
click at [559, 449] on icon "button" at bounding box center [568, 457] width 27 height 27
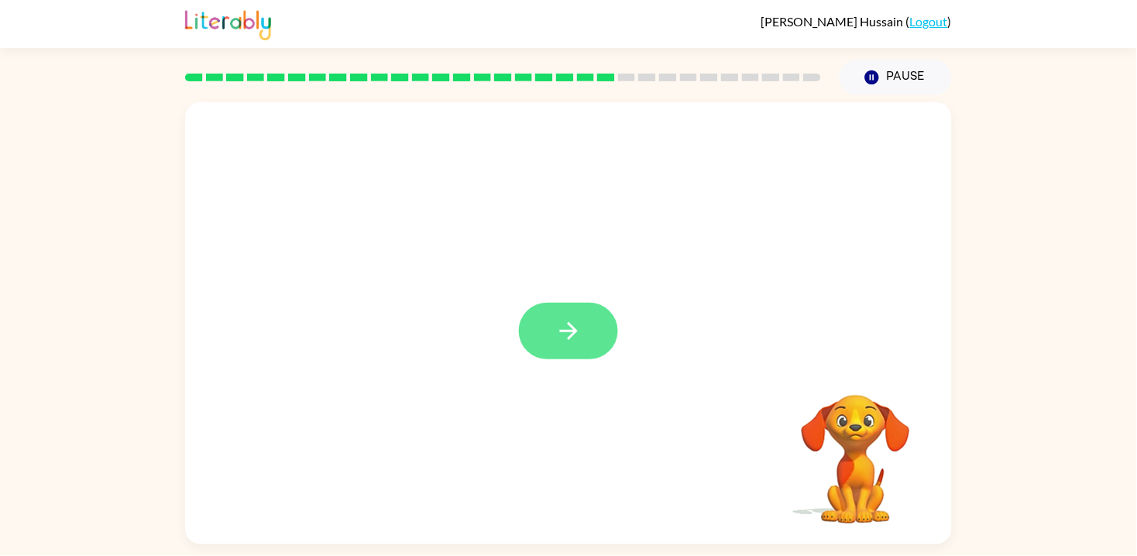
click at [597, 327] on button "button" at bounding box center [568, 331] width 99 height 57
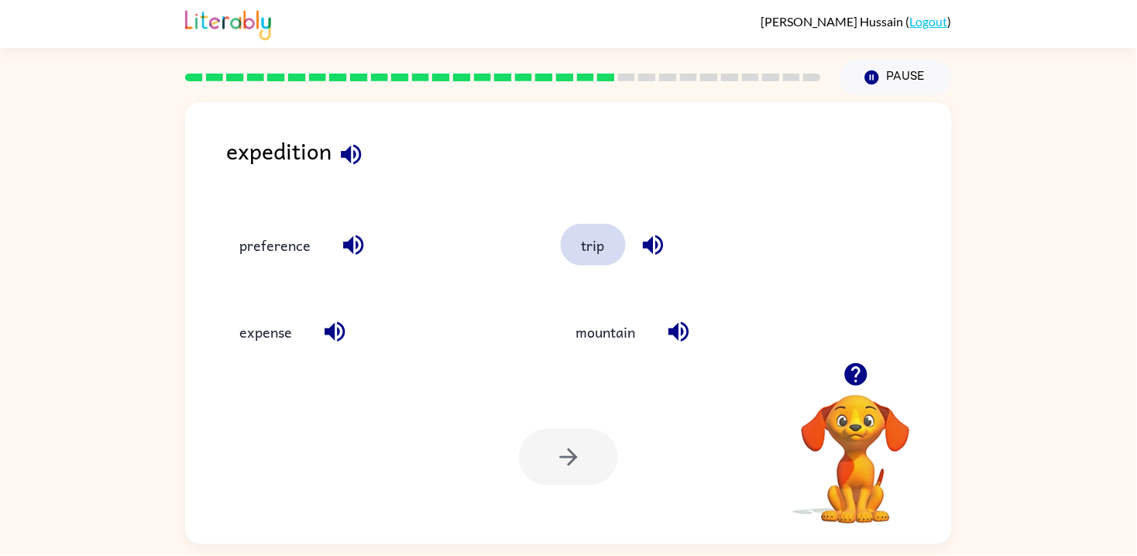
click at [601, 252] on button "trip" at bounding box center [593, 245] width 65 height 42
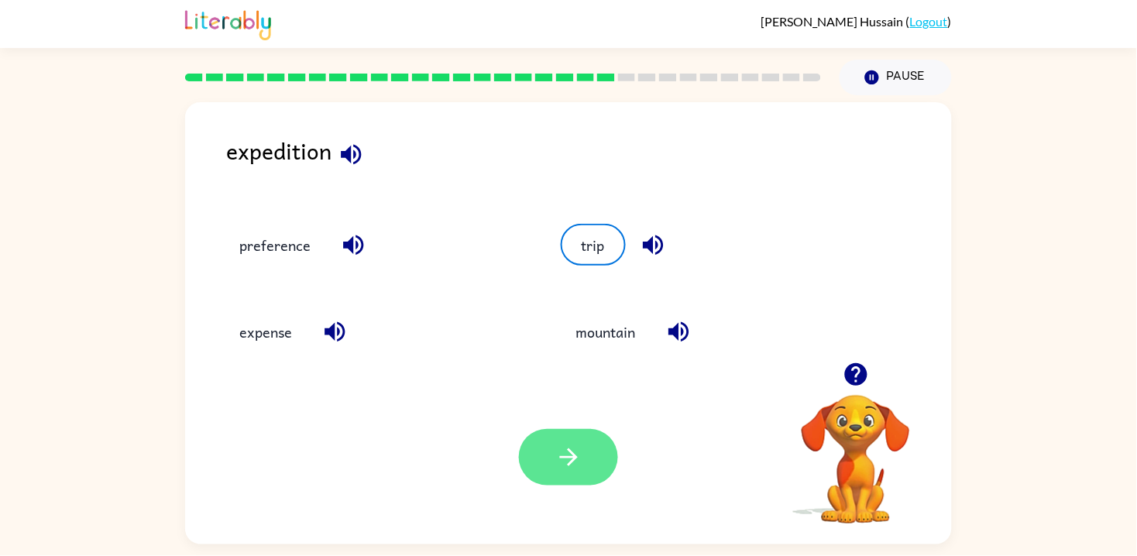
click at [573, 469] on icon "button" at bounding box center [568, 457] width 27 height 27
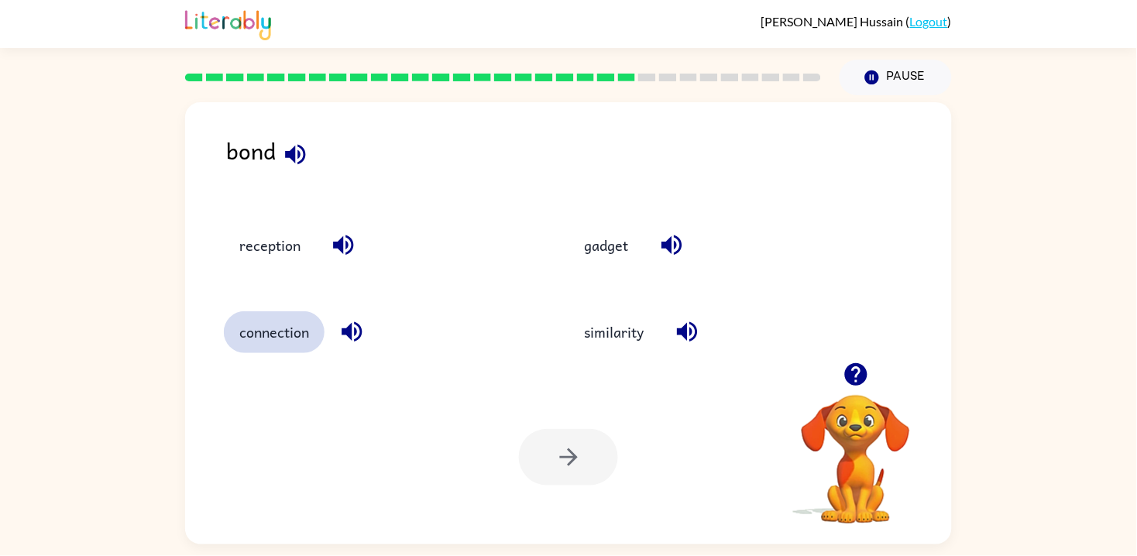
click at [258, 343] on button "connection" at bounding box center [274, 332] width 101 height 42
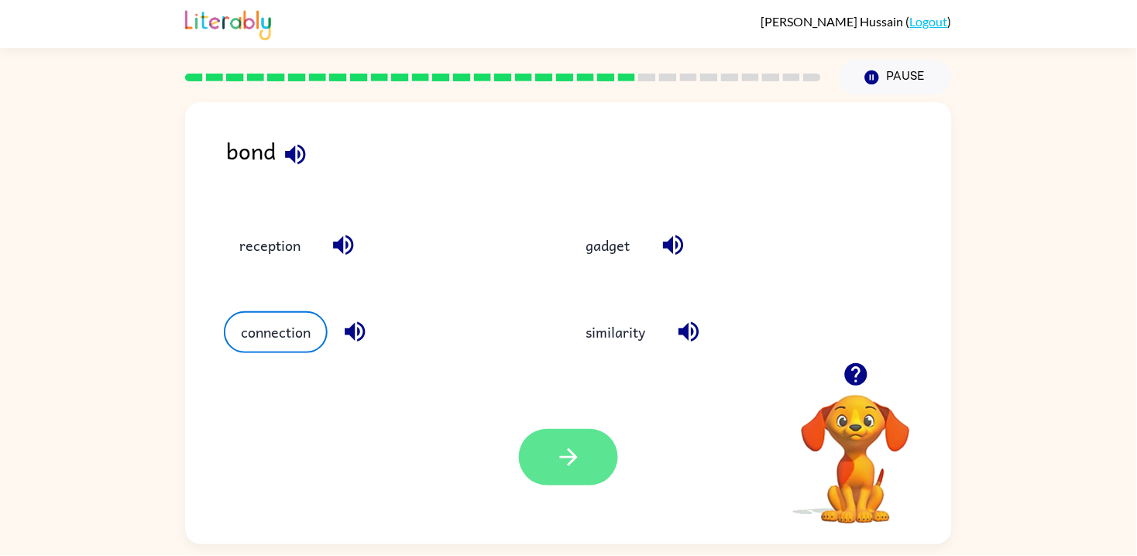
click at [579, 468] on icon "button" at bounding box center [568, 457] width 27 height 27
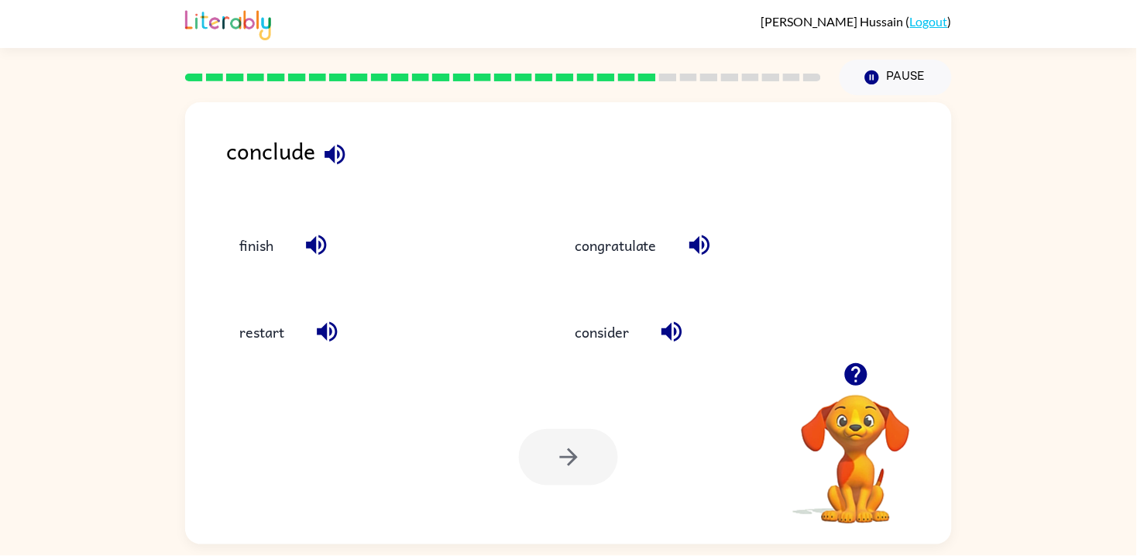
click at [854, 373] on icon "button" at bounding box center [855, 374] width 22 height 22
click at [855, 387] on icon "button" at bounding box center [856, 374] width 27 height 27
click at [847, 383] on icon "button" at bounding box center [856, 374] width 27 height 27
click at [854, 375] on video "Your browser must support playing .mp4 files to use Literably. Please try using…" at bounding box center [855, 448] width 155 height 155
click at [246, 251] on button "finish" at bounding box center [256, 245] width 65 height 42
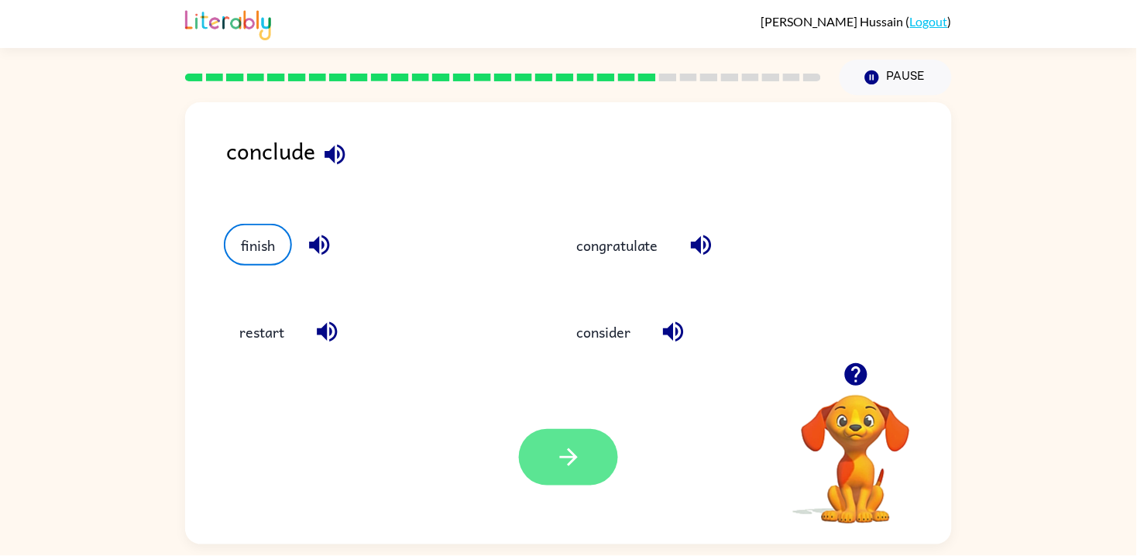
click at [562, 470] on icon "button" at bounding box center [568, 457] width 27 height 27
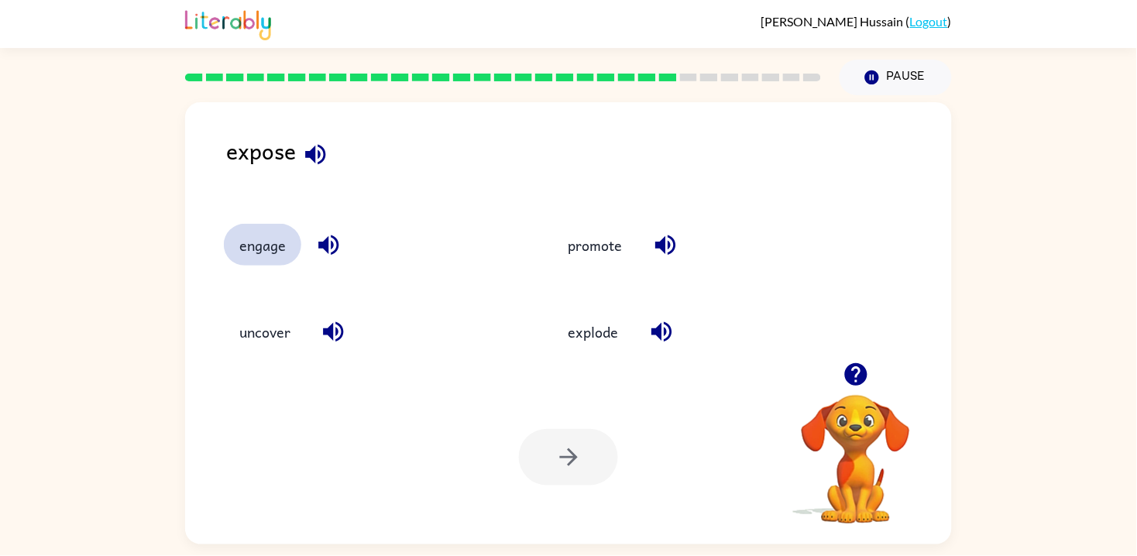
click at [249, 264] on button "engage" at bounding box center [262, 245] width 77 height 42
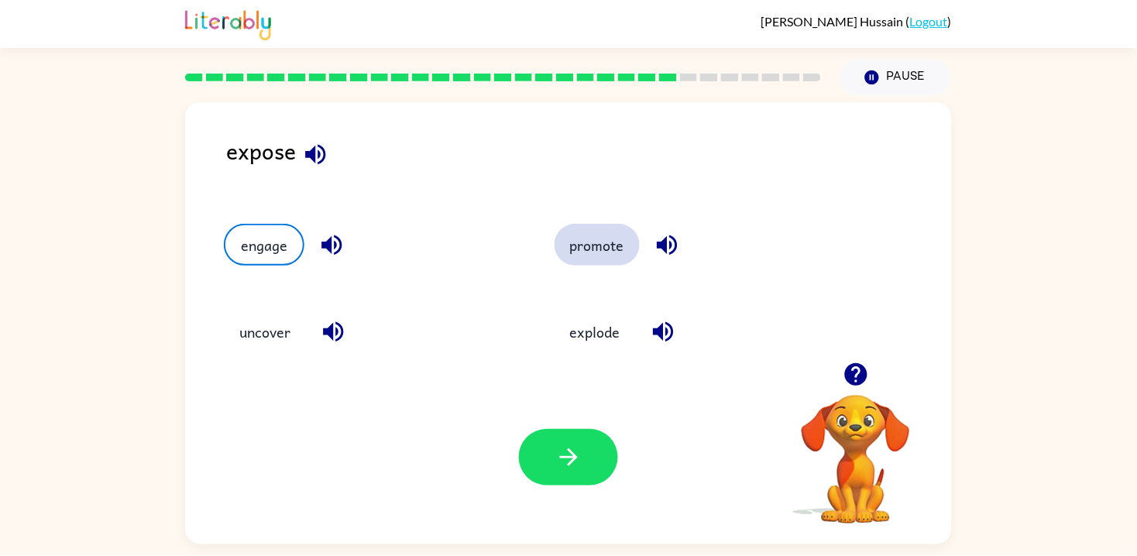
click at [600, 253] on button "promote" at bounding box center [597, 245] width 85 height 42
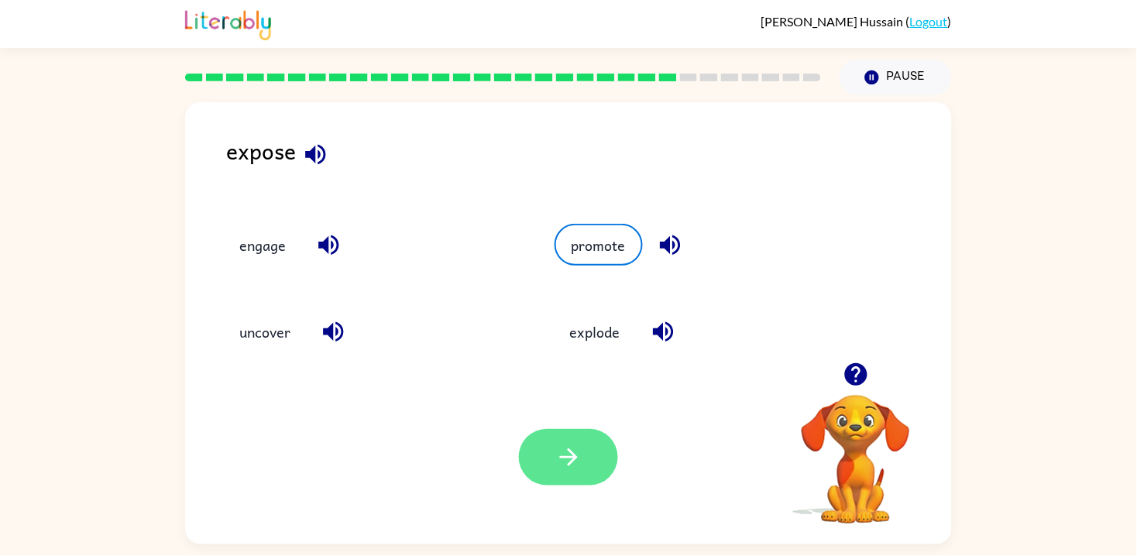
click at [587, 477] on button "button" at bounding box center [568, 457] width 99 height 57
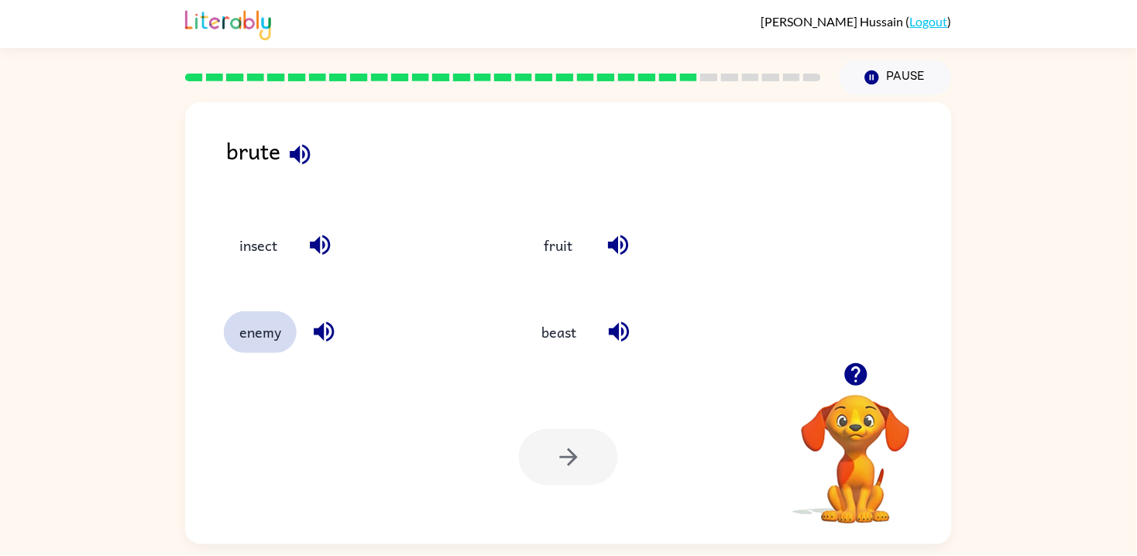
click at [256, 342] on button "enemy" at bounding box center [260, 332] width 73 height 42
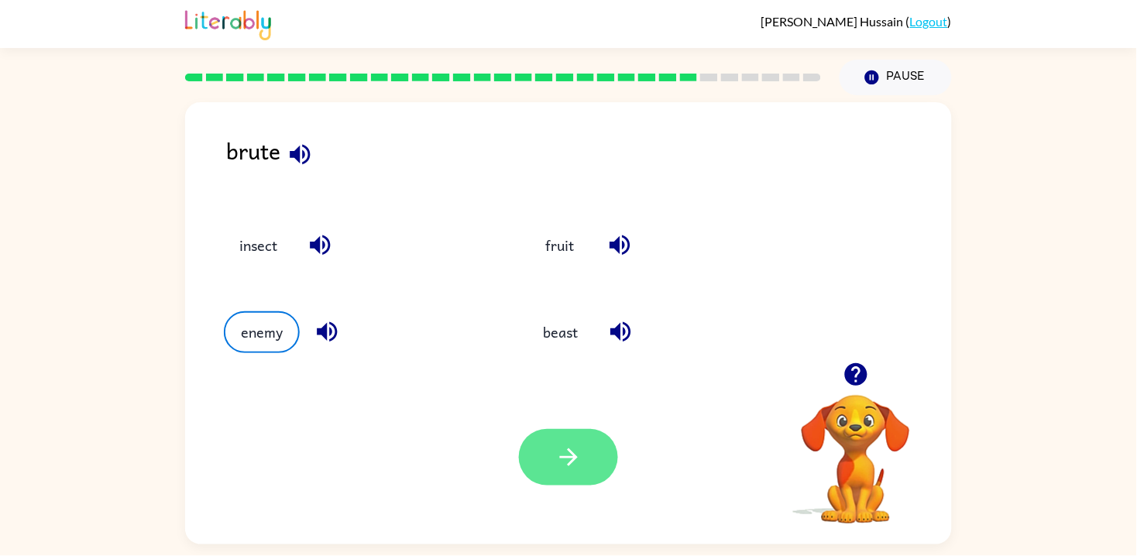
click at [579, 483] on button "button" at bounding box center [568, 457] width 99 height 57
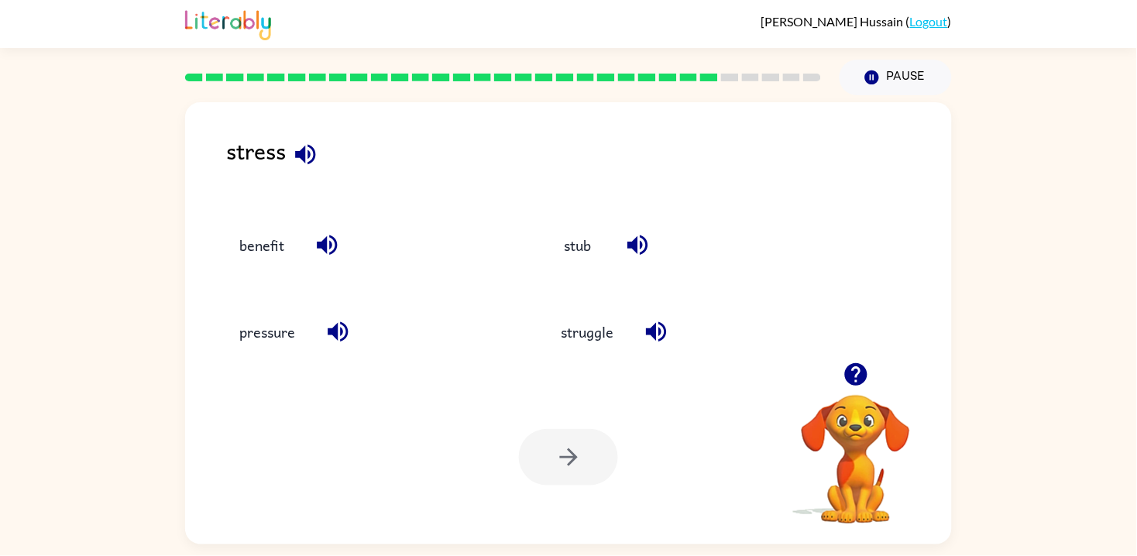
click at [579, 382] on div "Your browser must support playing .mp4 files to use Literably. Please try using…" at bounding box center [568, 457] width 767 height 174
click at [599, 350] on button "struggle" at bounding box center [587, 332] width 84 height 42
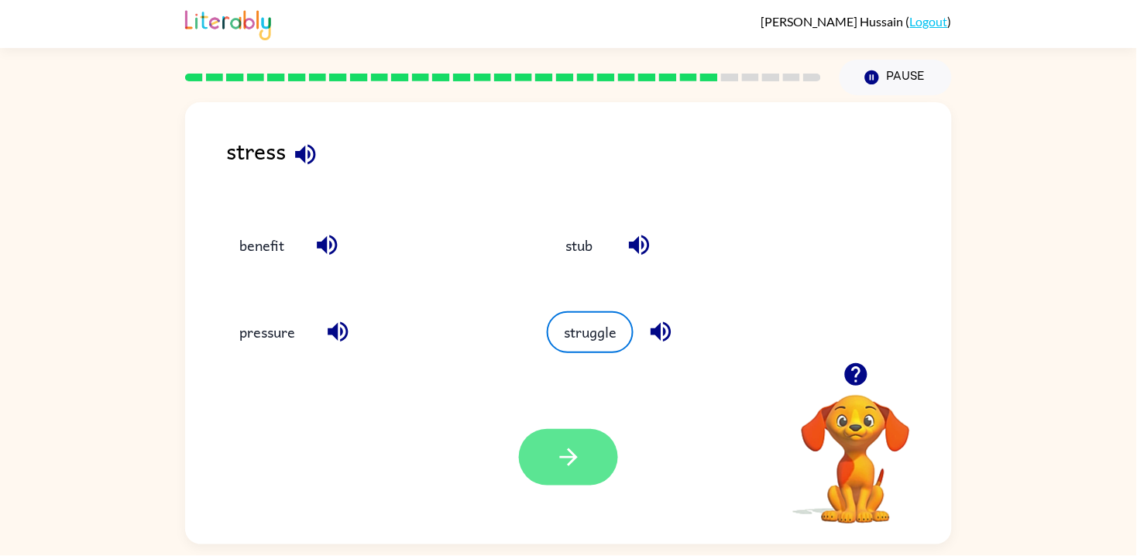
click at [579, 473] on button "button" at bounding box center [568, 457] width 99 height 57
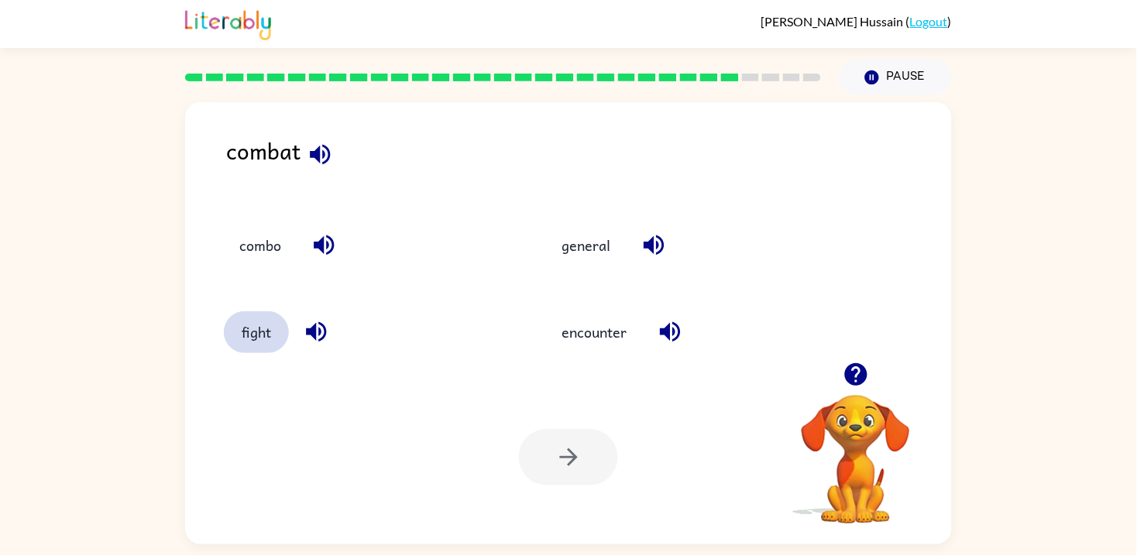
click at [246, 336] on button "fight" at bounding box center [256, 332] width 65 height 42
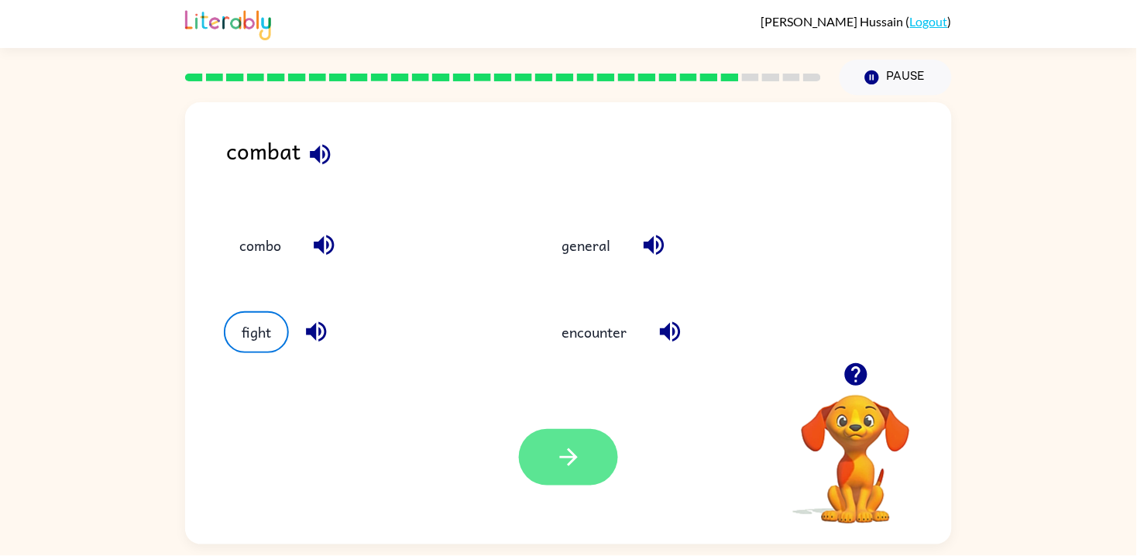
click at [564, 470] on icon "button" at bounding box center [568, 457] width 27 height 27
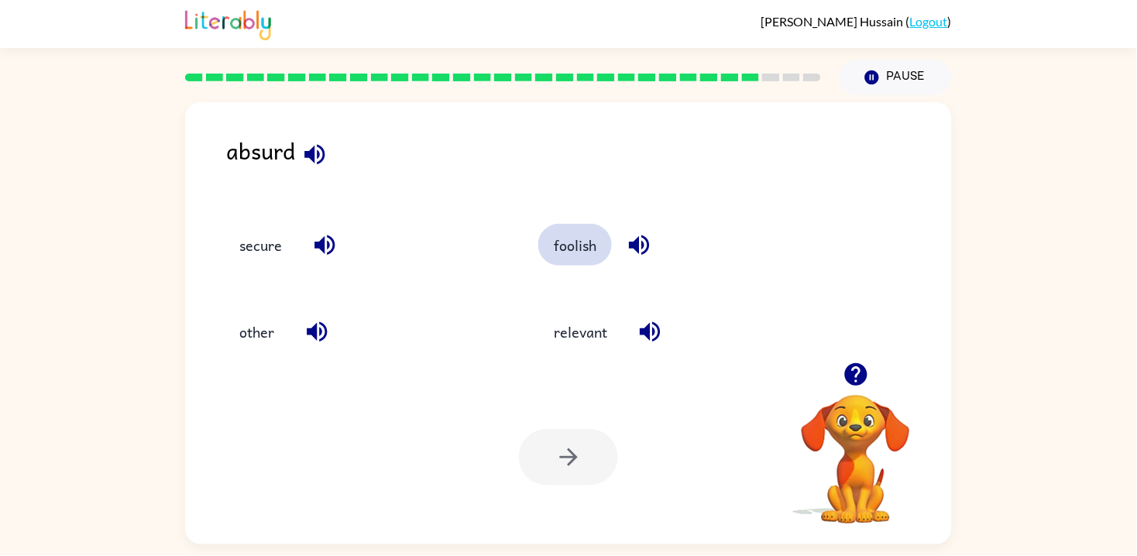
click at [564, 263] on button "foolish" at bounding box center [575, 245] width 74 height 42
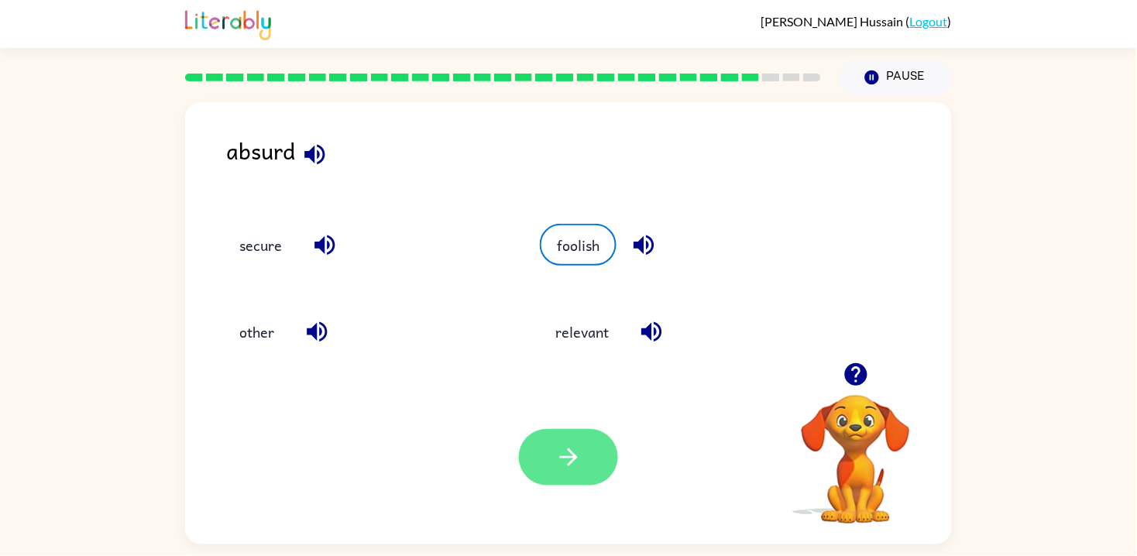
click at [552, 469] on button "button" at bounding box center [568, 457] width 99 height 57
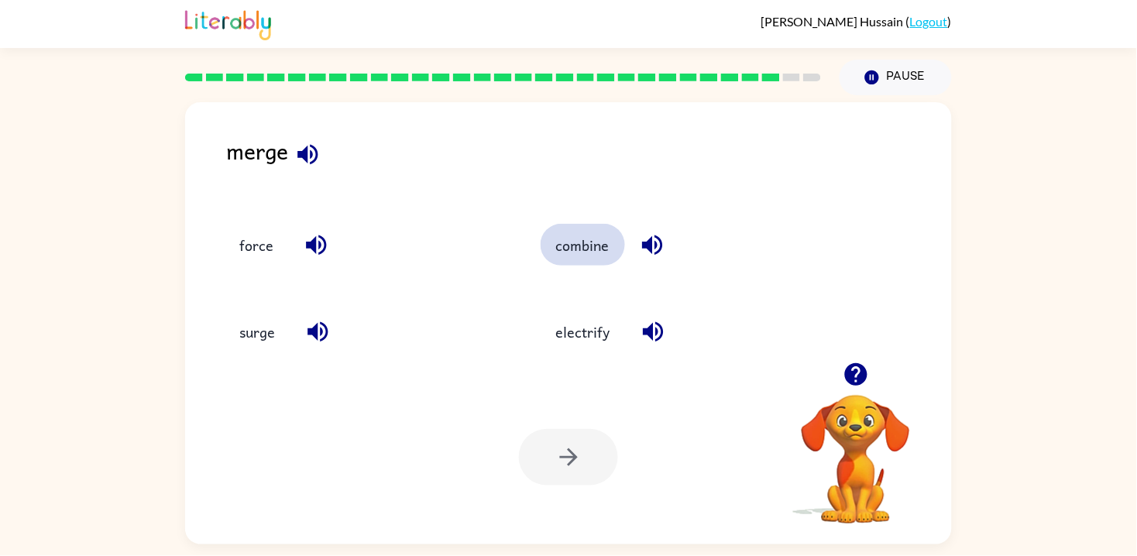
click at [581, 236] on button "combine" at bounding box center [583, 245] width 84 height 42
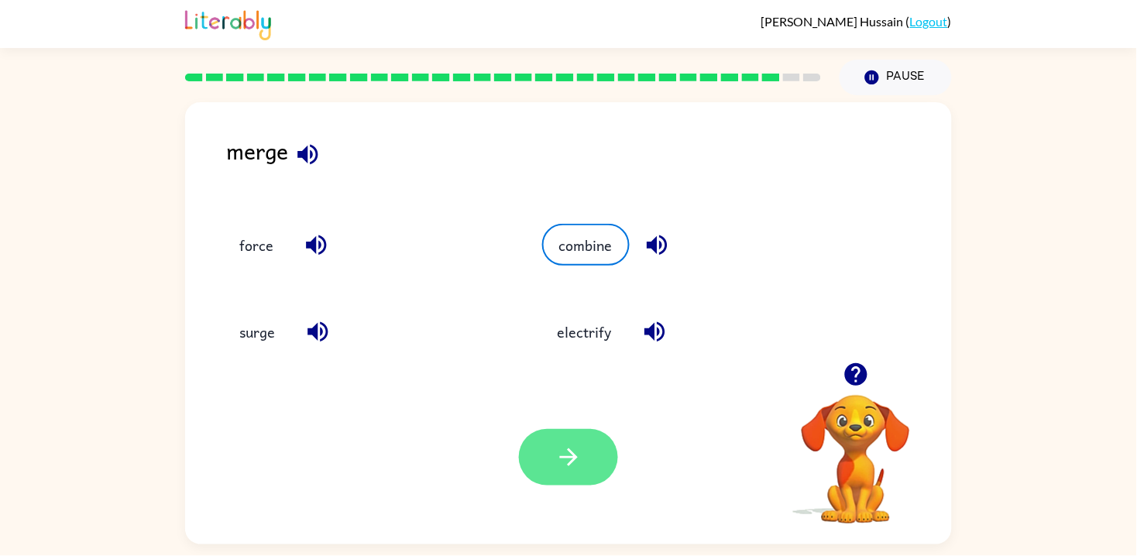
click at [555, 437] on button "button" at bounding box center [568, 457] width 99 height 57
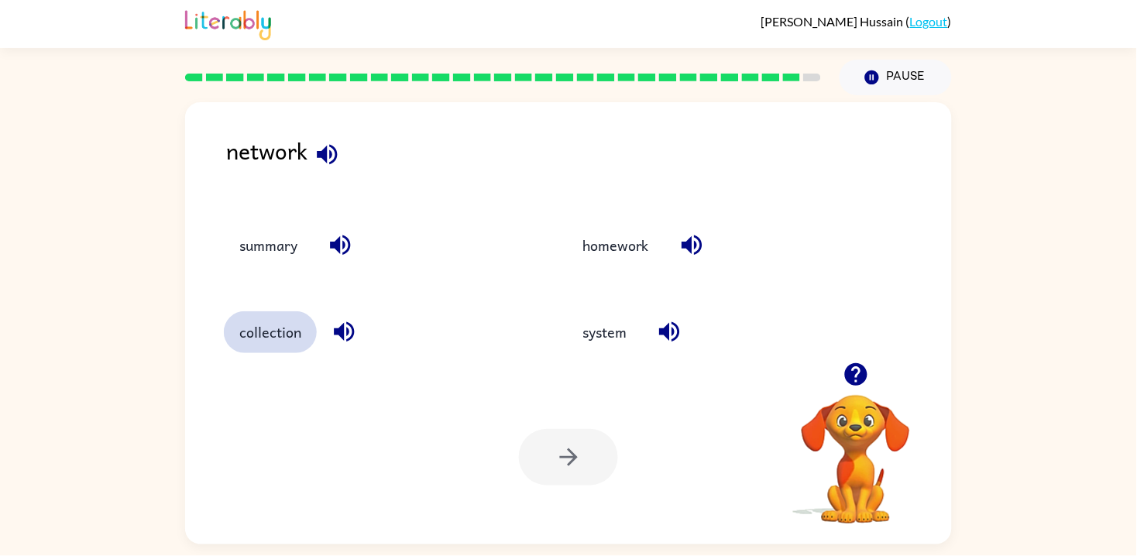
click at [277, 341] on button "collection" at bounding box center [270, 332] width 93 height 42
click at [277, 338] on button "collection" at bounding box center [270, 332] width 93 height 42
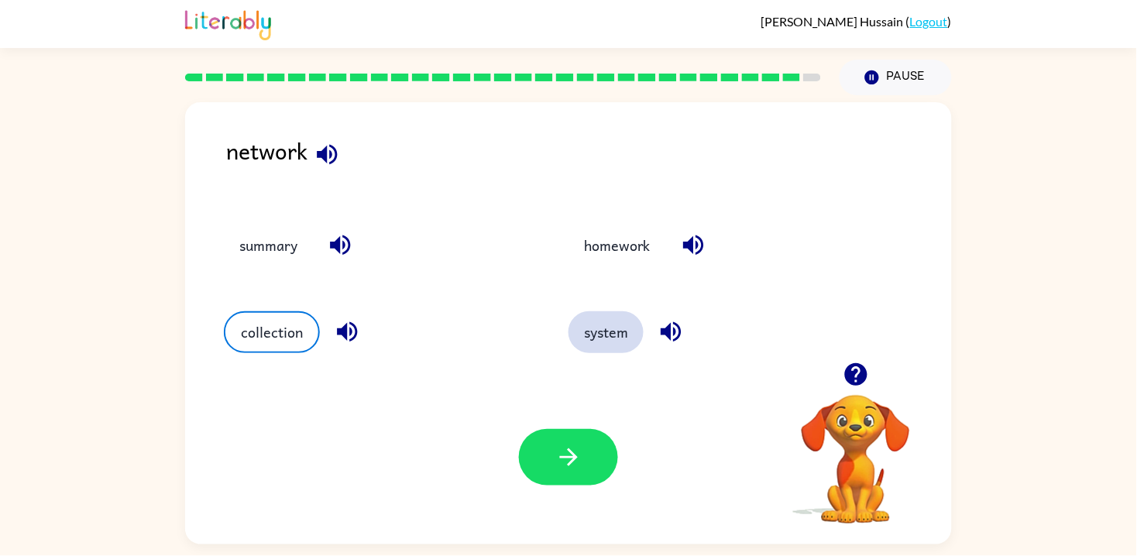
click at [604, 336] on button "system" at bounding box center [606, 332] width 75 height 42
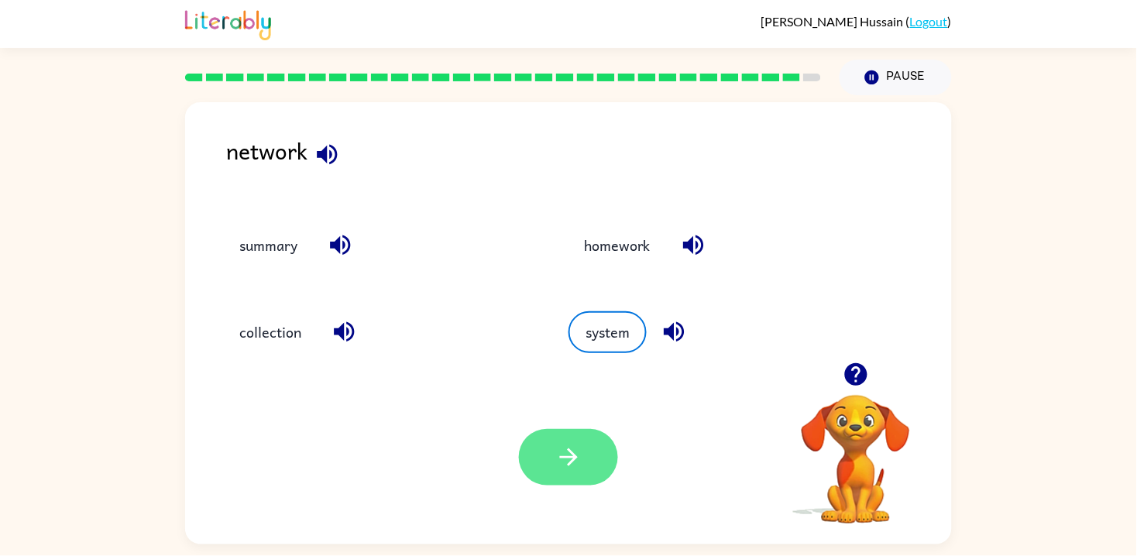
click at [527, 469] on button "button" at bounding box center [568, 457] width 99 height 57
